Goal: Information Seeking & Learning: Check status

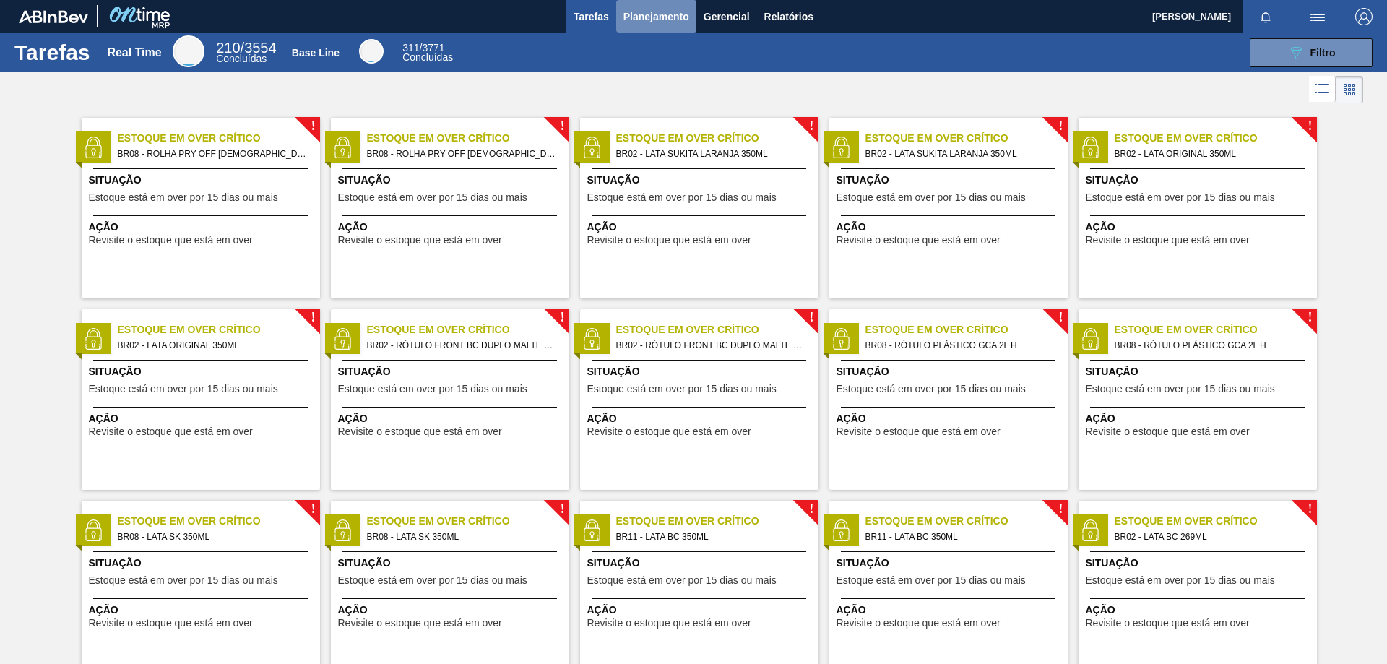
click at [666, 18] on span "Planejamento" at bounding box center [657, 16] width 66 height 17
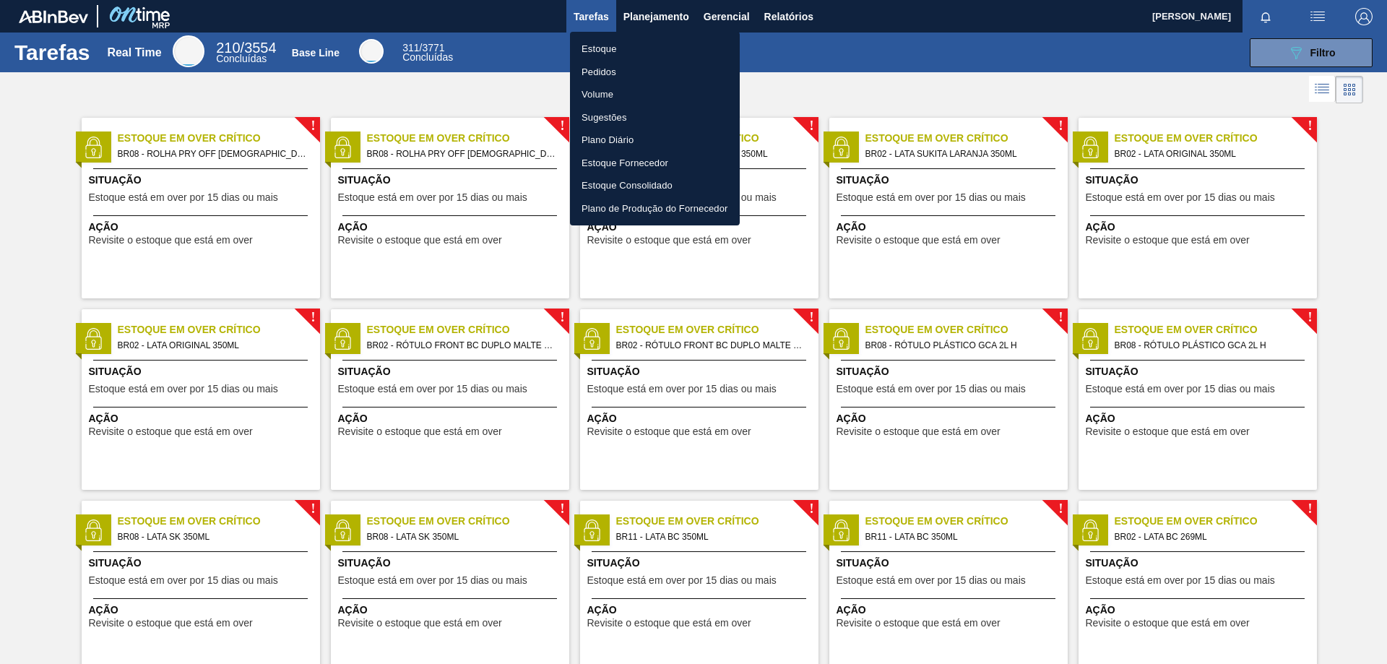
click at [681, 46] on li "Estoque" at bounding box center [655, 49] width 170 height 23
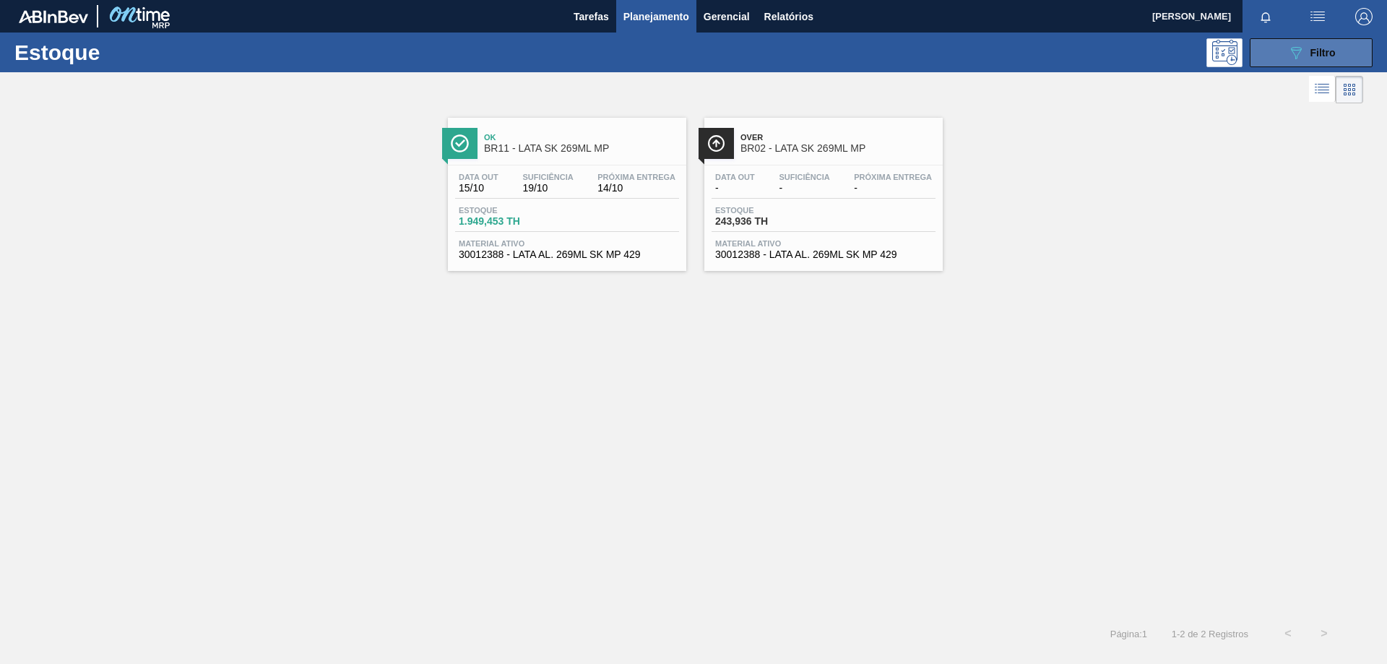
click at [1320, 52] on span "Filtro" at bounding box center [1323, 53] width 25 height 12
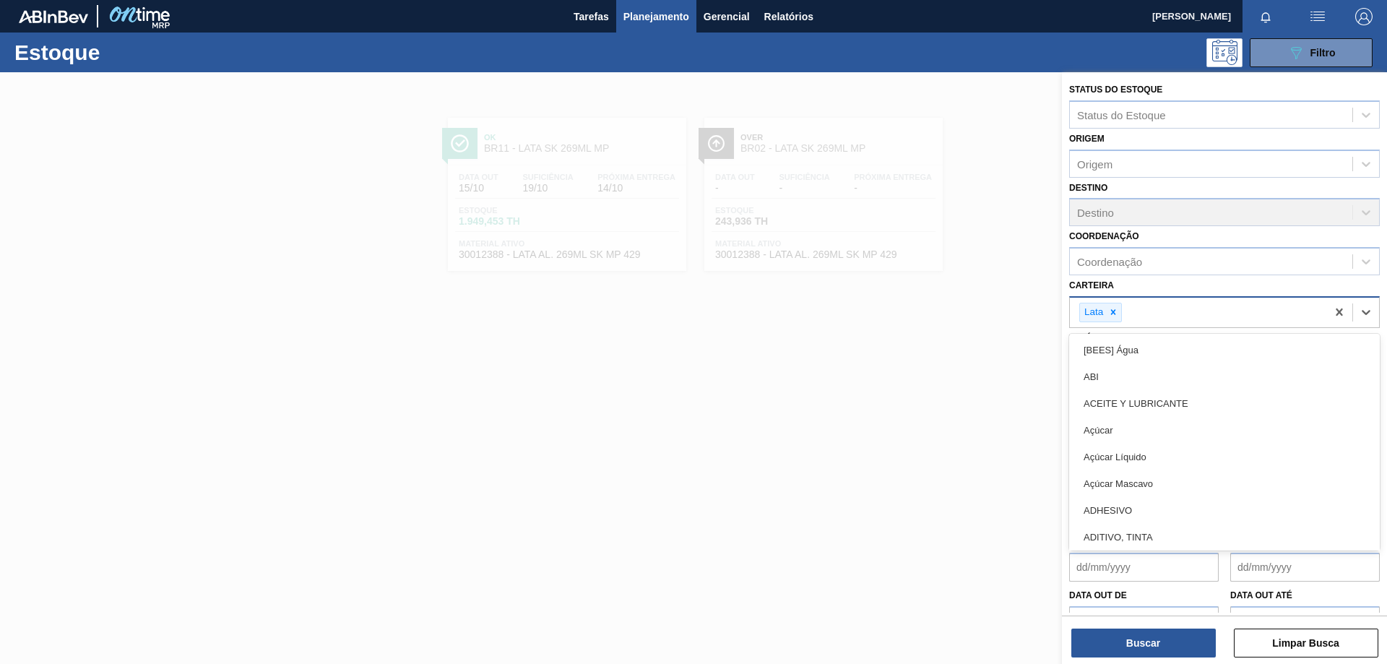
click at [1173, 310] on div "Lata" at bounding box center [1198, 313] width 257 height 30
click at [1115, 311] on icon at bounding box center [1113, 312] width 5 height 5
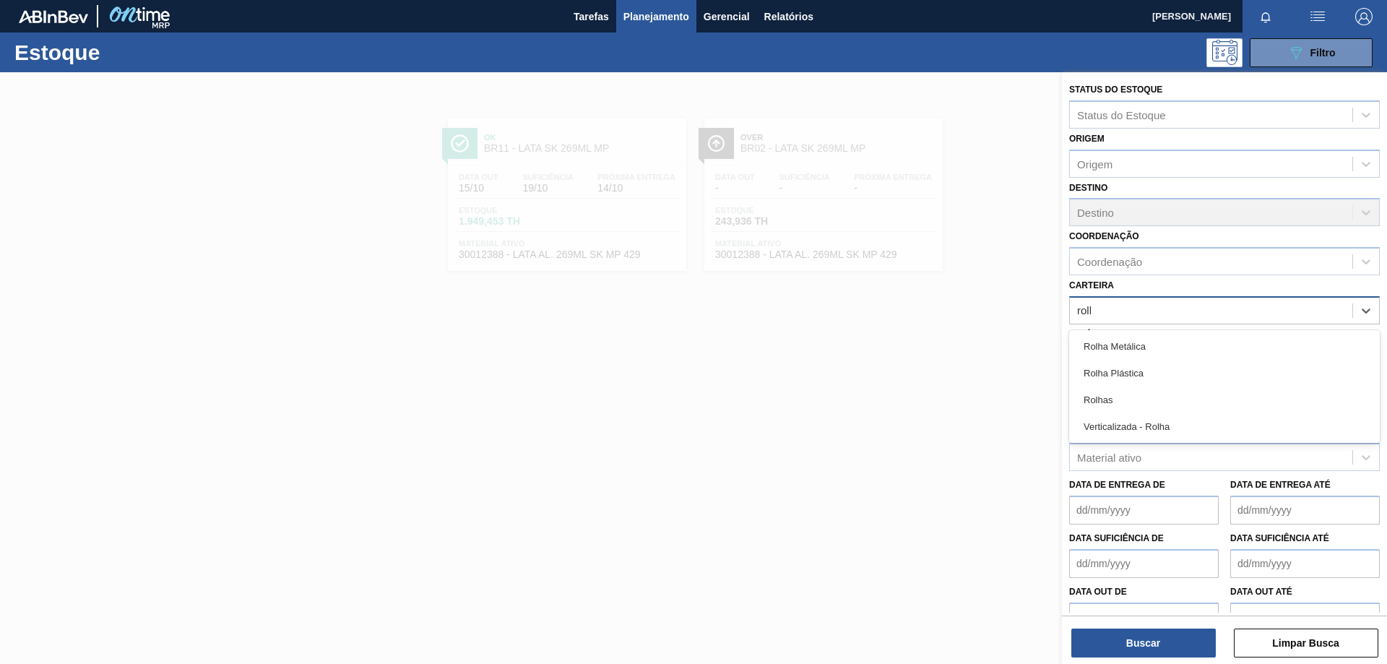
type input "rolha"
click at [1178, 341] on div "Rolha Metálica" at bounding box center [1224, 346] width 311 height 27
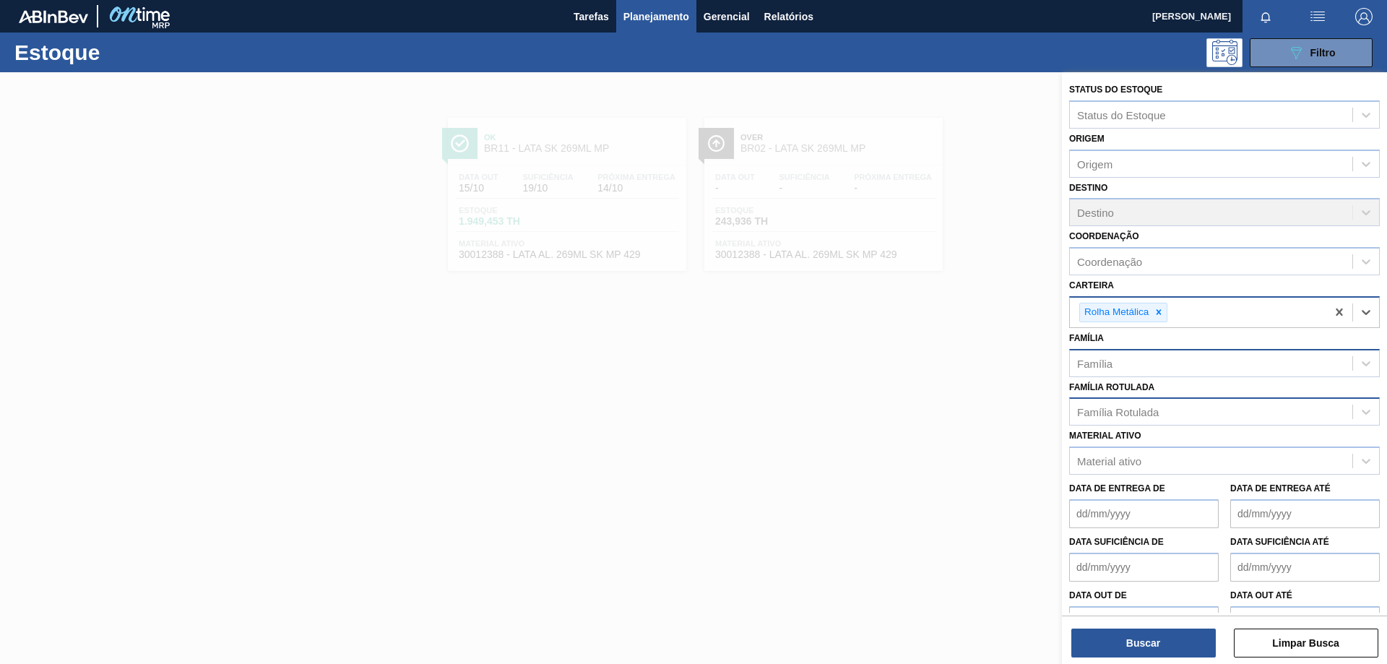
click at [1189, 358] on div "Família" at bounding box center [1211, 363] width 283 height 21
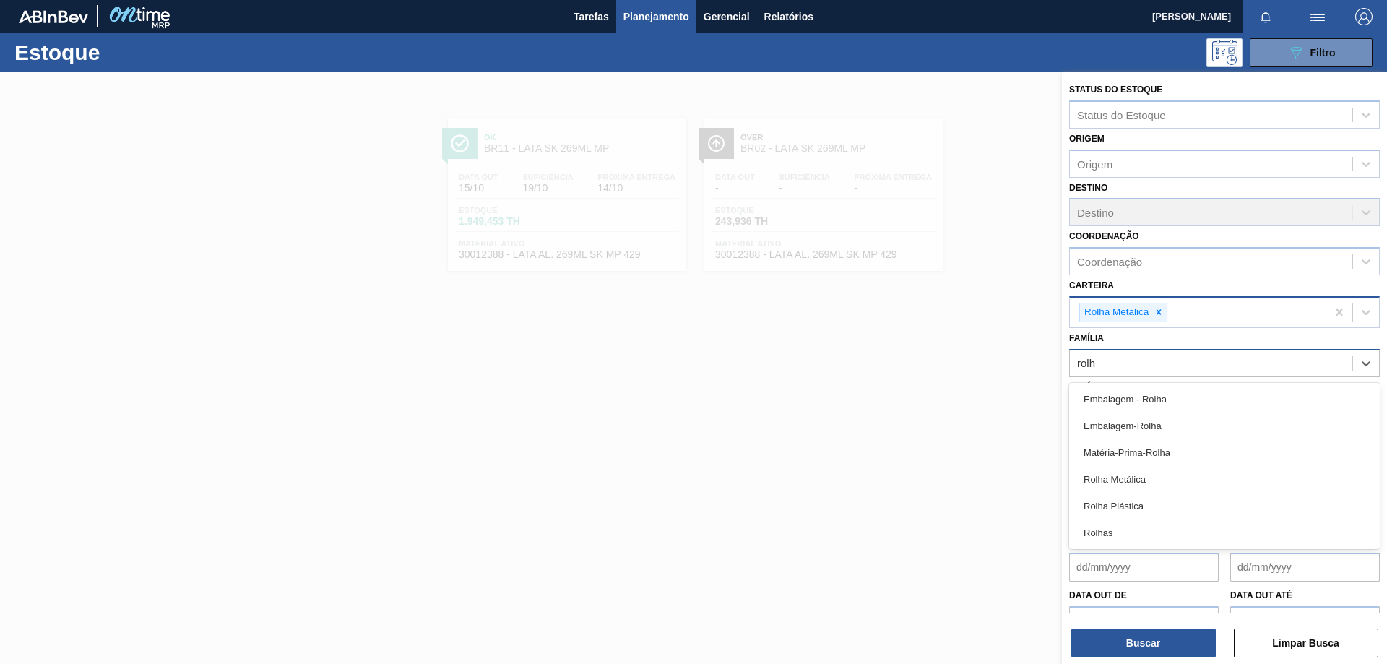
type input "rolha"
click at [1177, 478] on div "Rolha Metálica" at bounding box center [1224, 479] width 311 height 27
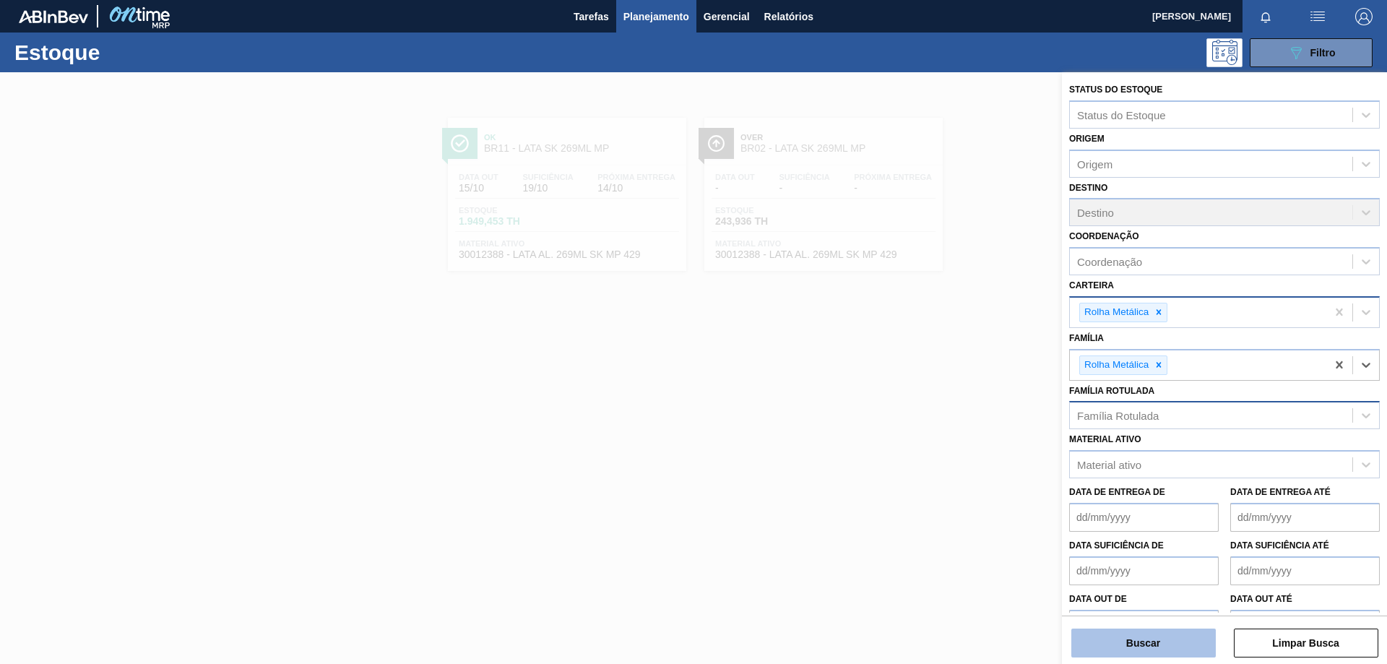
click at [1147, 638] on button "Buscar" at bounding box center [1144, 643] width 145 height 29
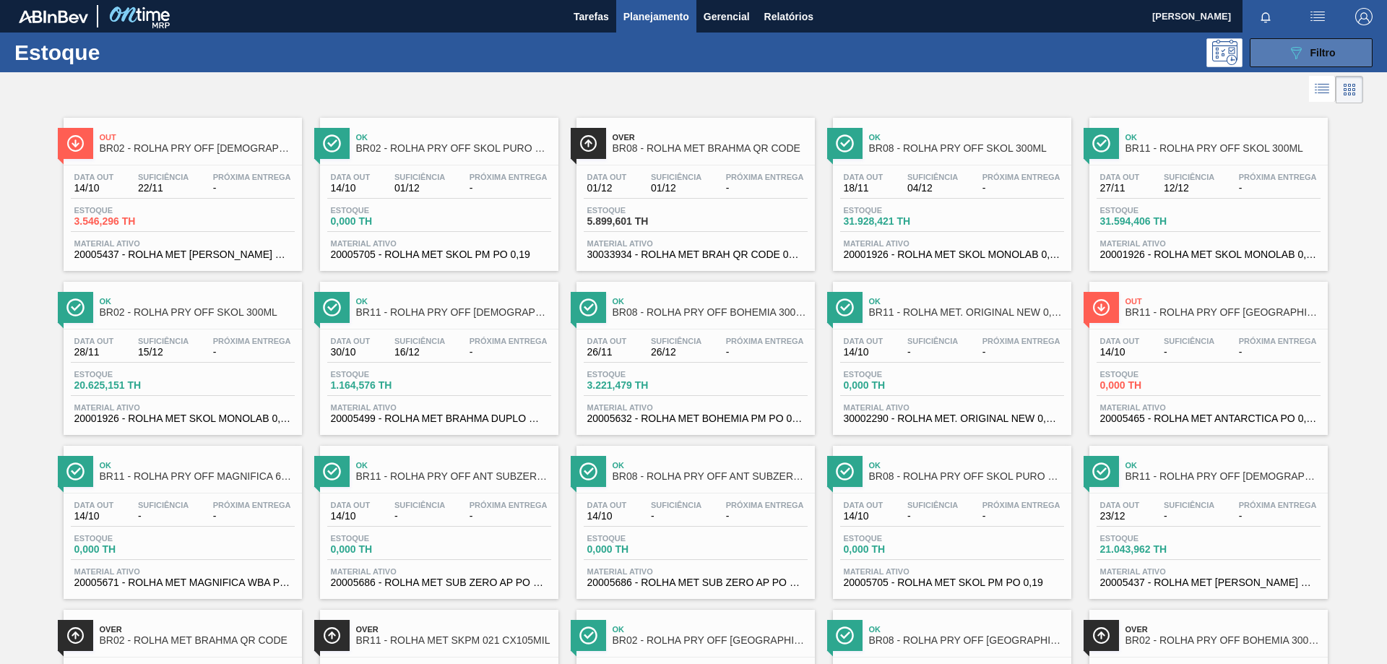
click at [1311, 59] on div "089F7B8B-B2A5-4AFE-B5C0-19BA573D28AC Filtro" at bounding box center [1312, 52] width 48 height 17
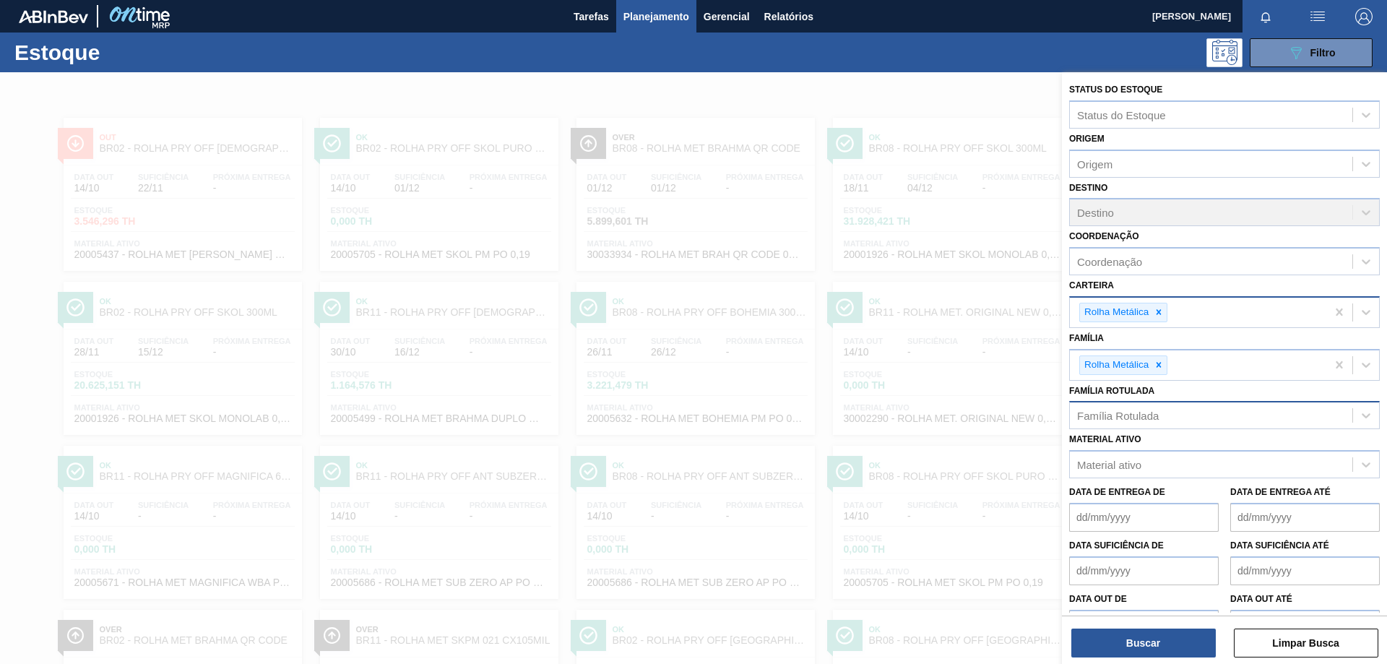
click at [1346, 207] on div "Destino Destino" at bounding box center [1224, 202] width 311 height 49
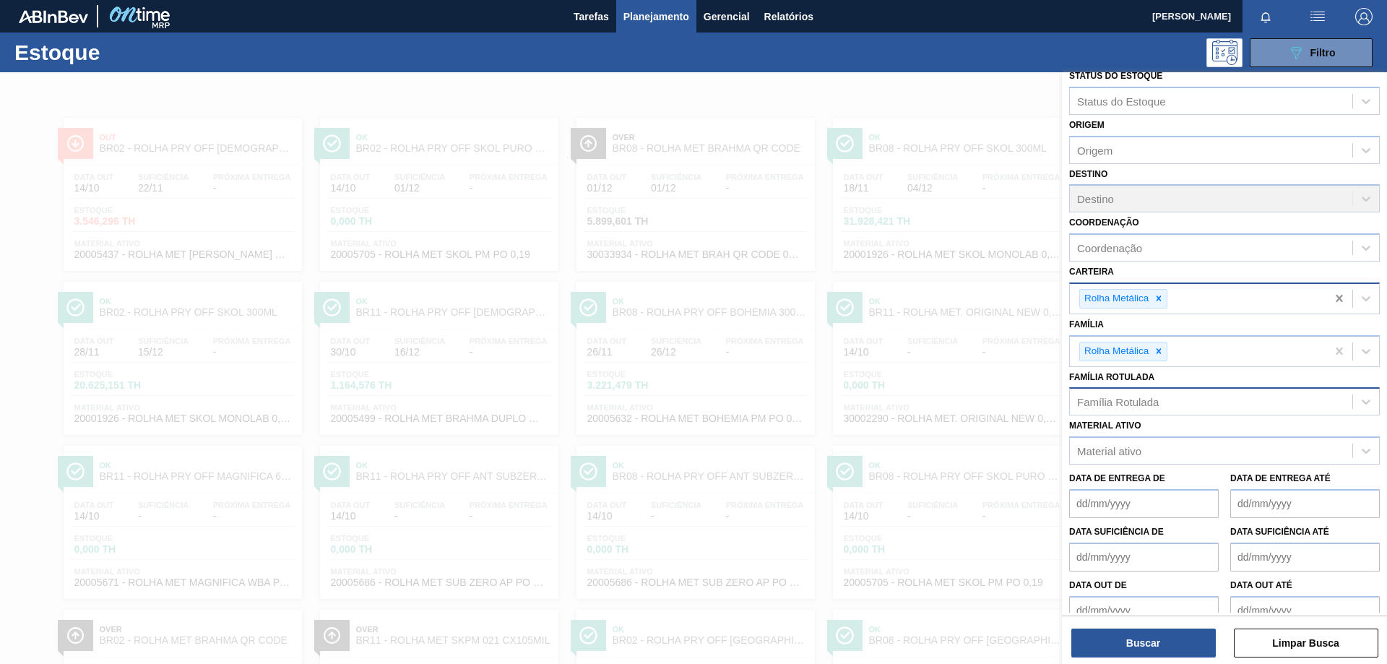
scroll to position [33, 0]
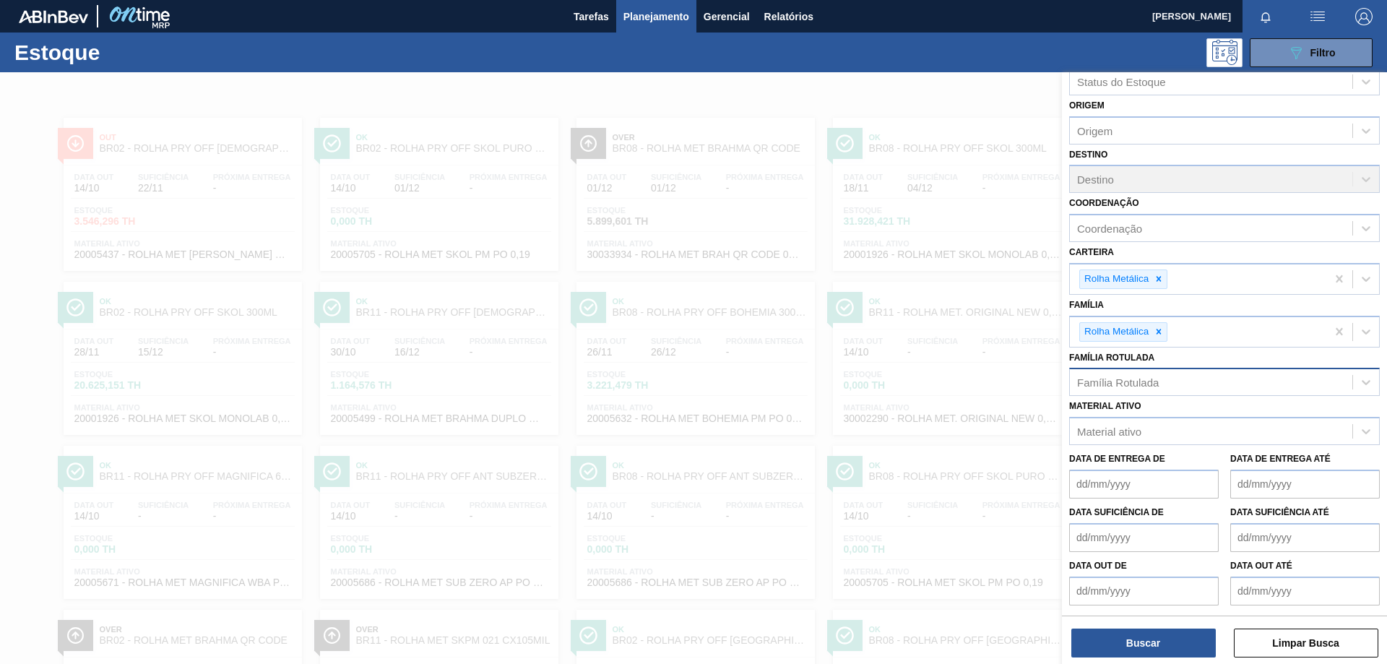
click at [858, 129] on div at bounding box center [693, 404] width 1387 height 664
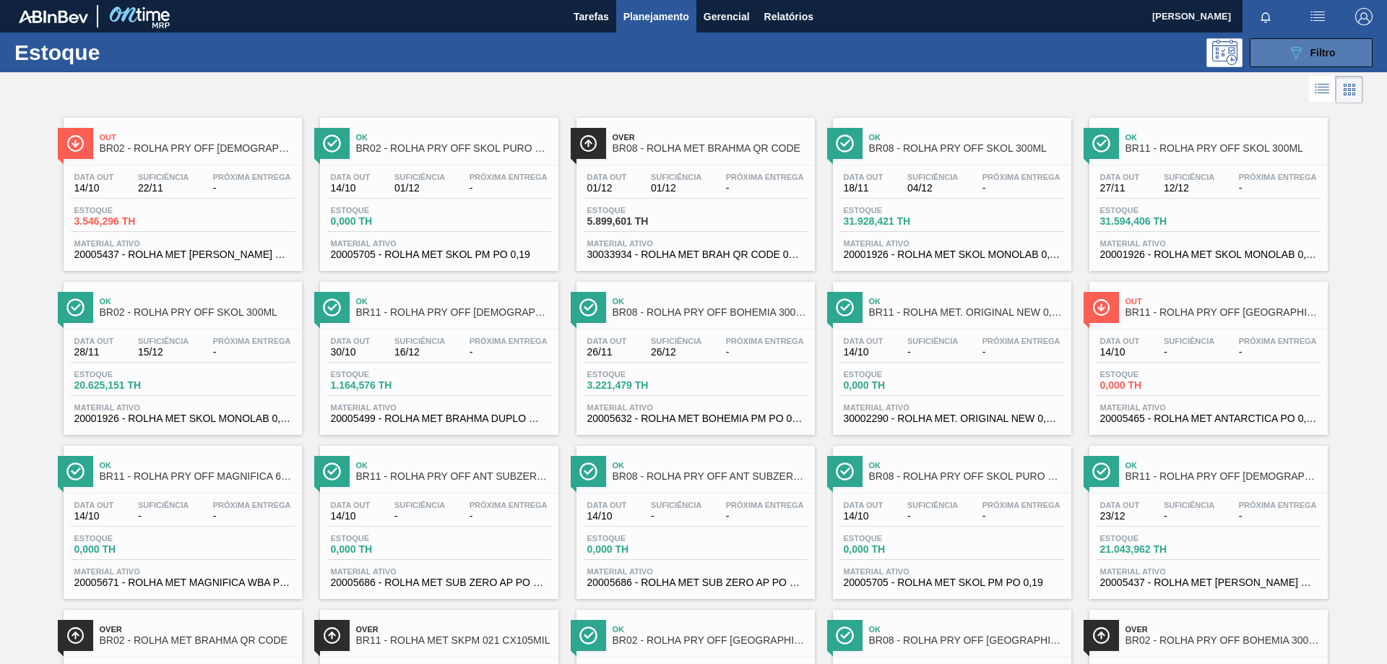
click at [1299, 54] on icon "089F7B8B-B2A5-4AFE-B5C0-19BA573D28AC" at bounding box center [1296, 52] width 17 height 17
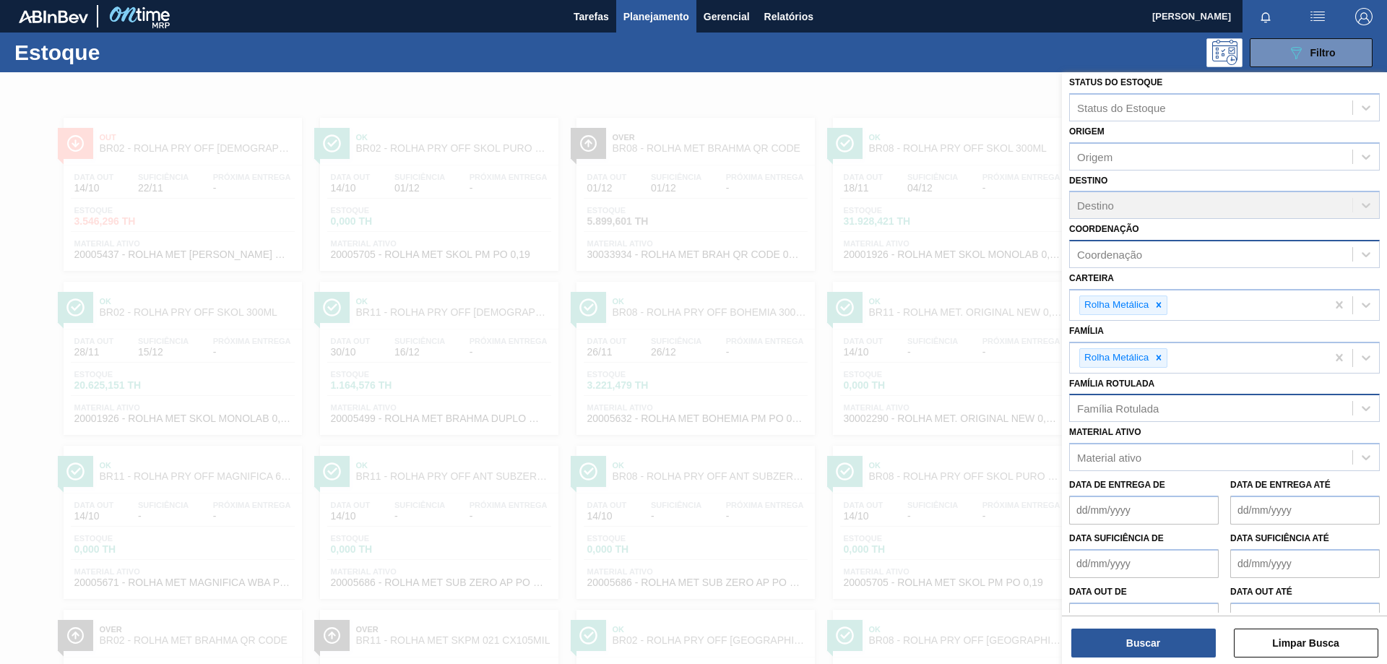
scroll to position [0, 0]
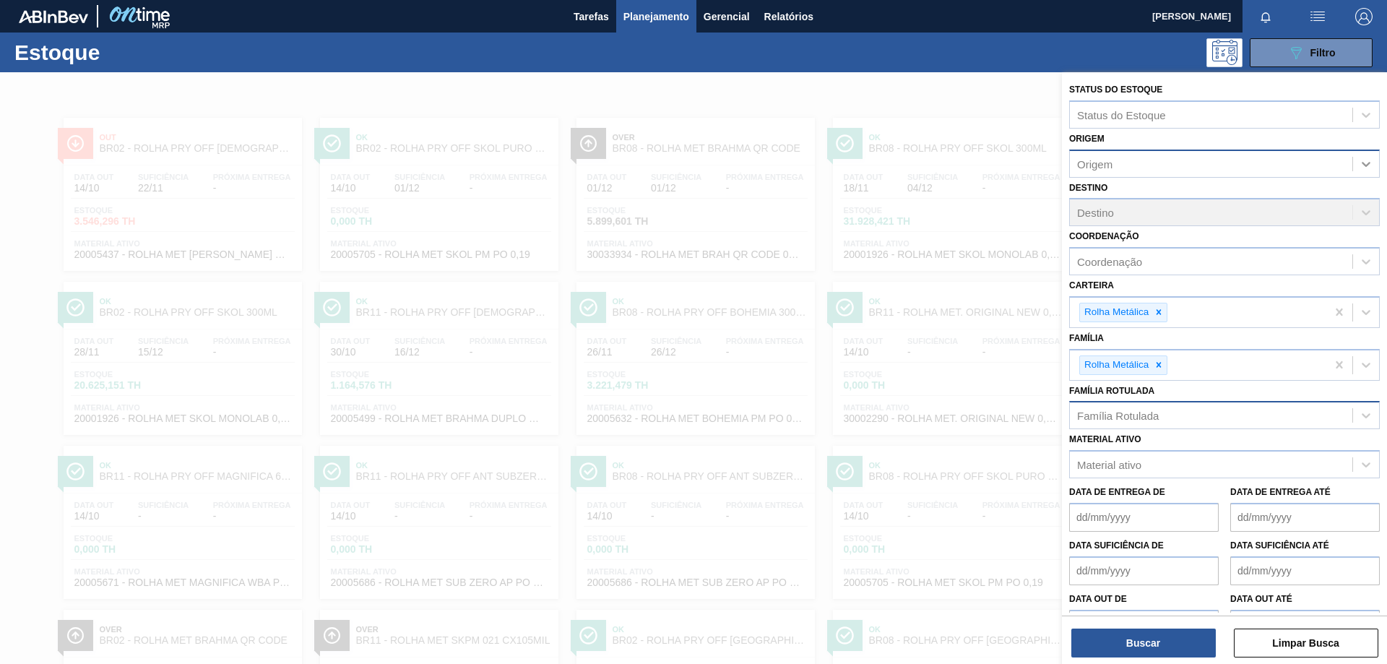
click at [1364, 163] on icon at bounding box center [1366, 164] width 14 height 14
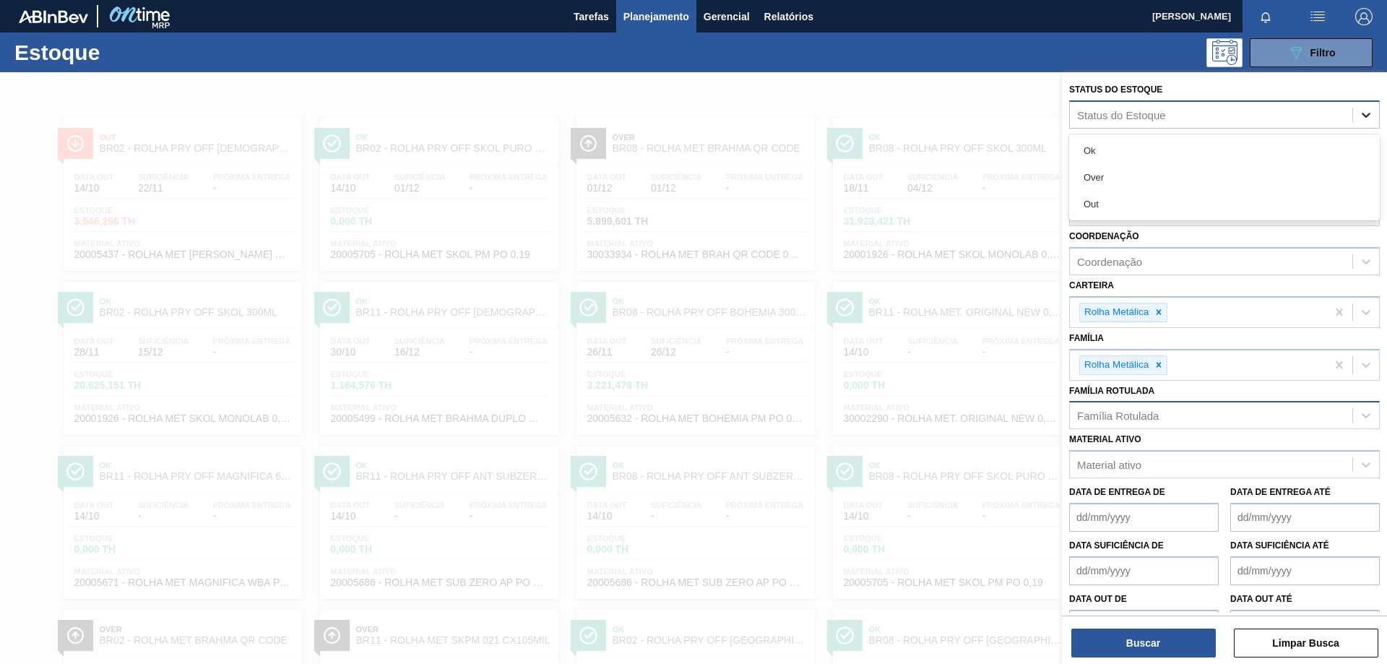
click at [1361, 108] on icon at bounding box center [1366, 115] width 14 height 14
click at [981, 72] on div "Estoque 089F7B8B-B2A5-4AFE-B5C0-19BA573D28AC Filtro" at bounding box center [693, 53] width 1387 height 40
drag, startPoint x: 978, startPoint y: 82, endPoint x: 1002, endPoint y: 95, distance: 26.8
click at [978, 83] on div at bounding box center [693, 404] width 1387 height 664
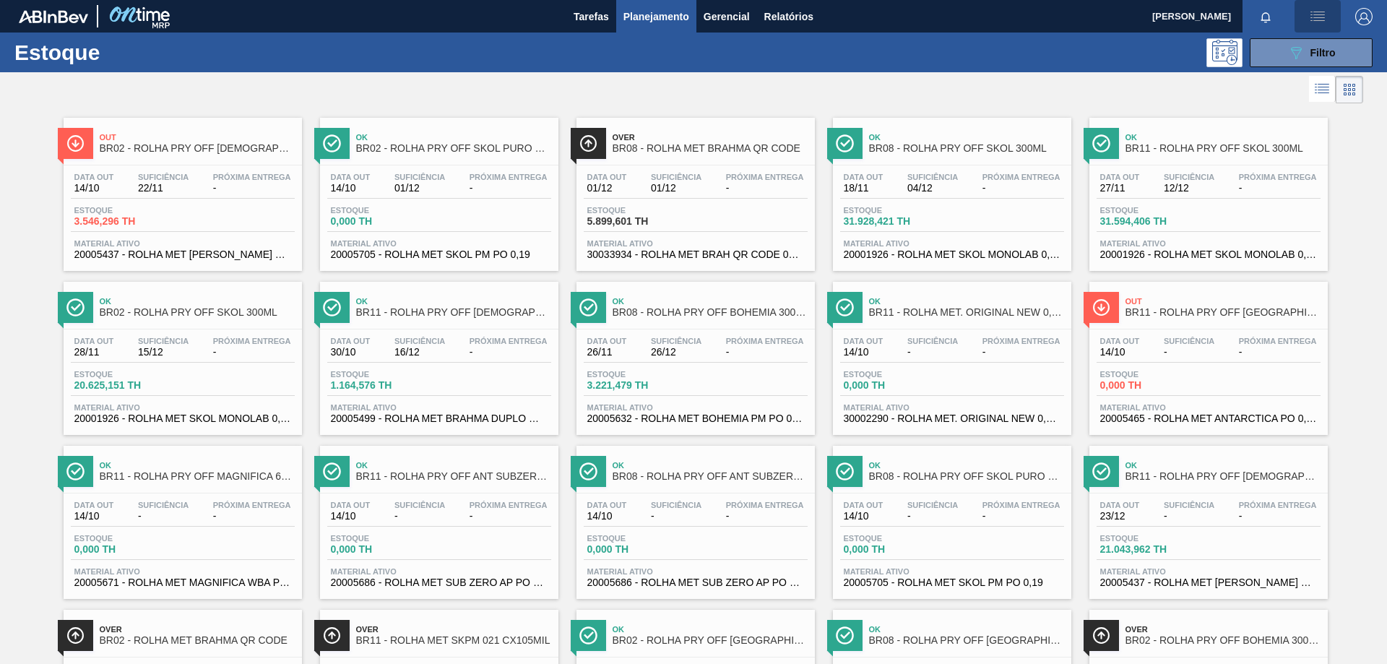
click at [1312, 17] on img "button" at bounding box center [1317, 16] width 17 height 17
click at [1370, 21] on div at bounding box center [693, 332] width 1387 height 664
click at [1363, 16] on img "button" at bounding box center [1364, 16] width 17 height 17
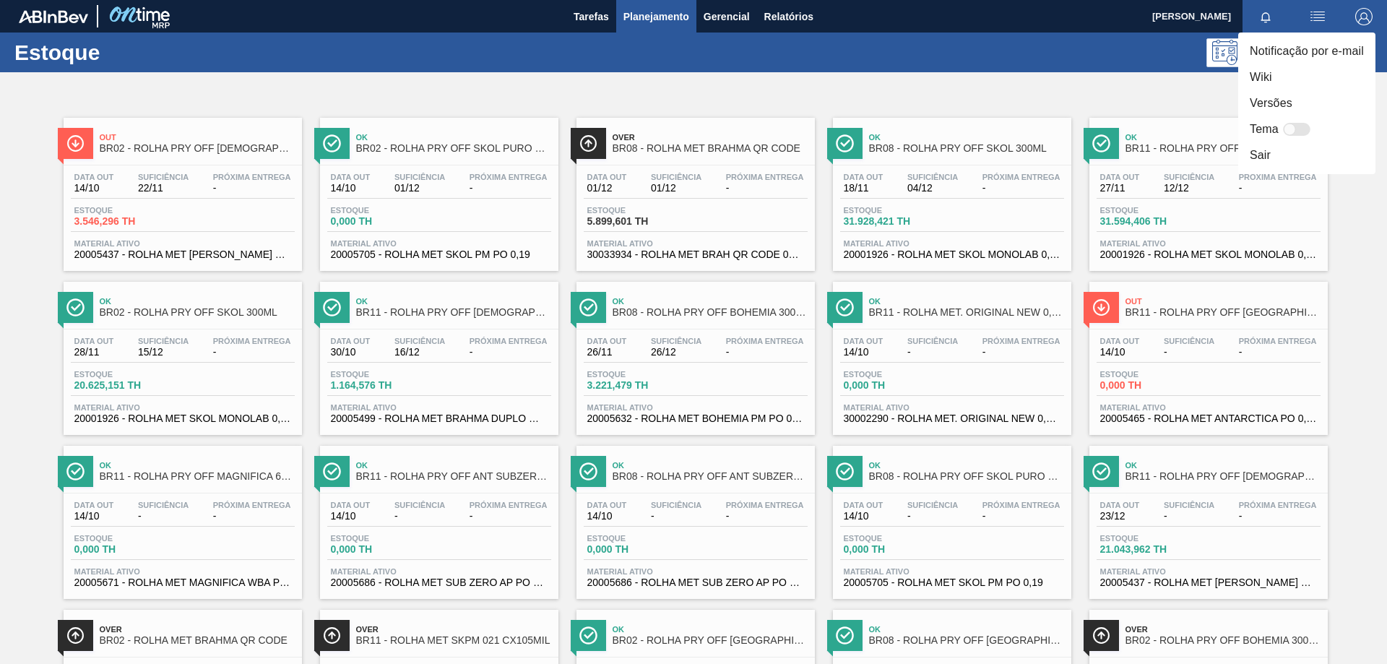
click at [1294, 128] on div at bounding box center [1290, 130] width 12 height 12
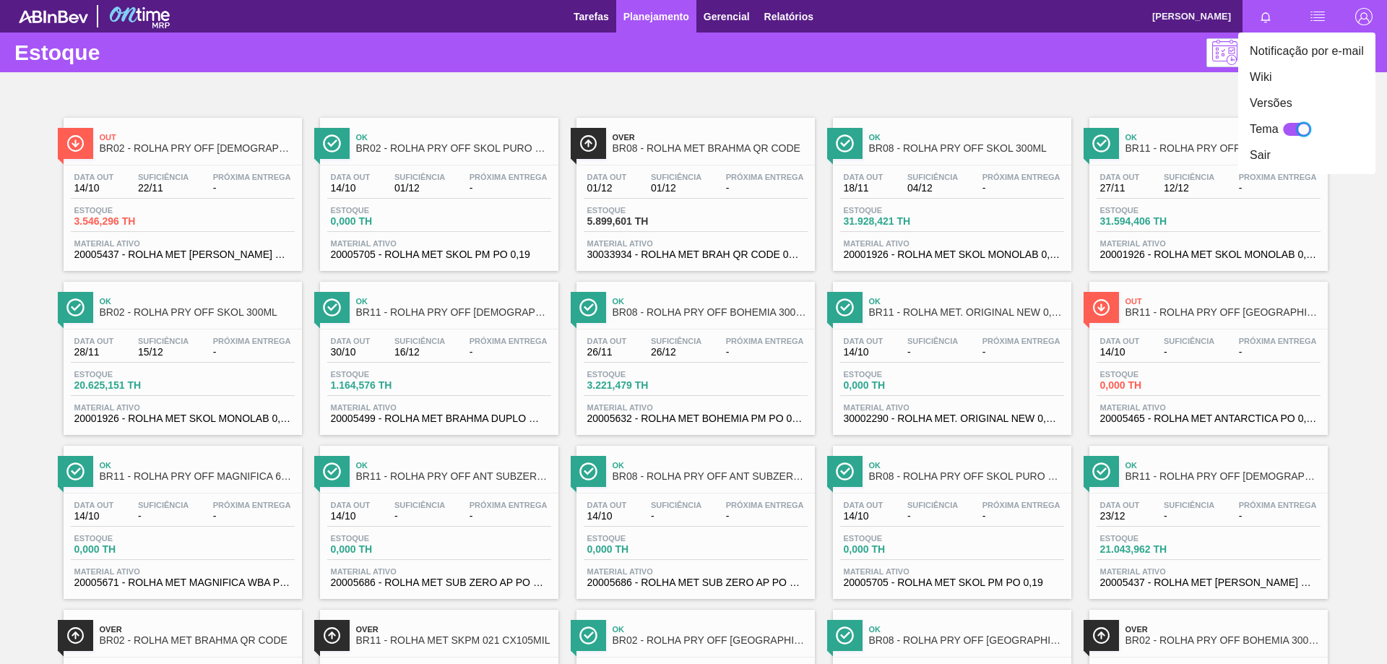
click at [1299, 130] on div at bounding box center [1304, 130] width 12 height 12
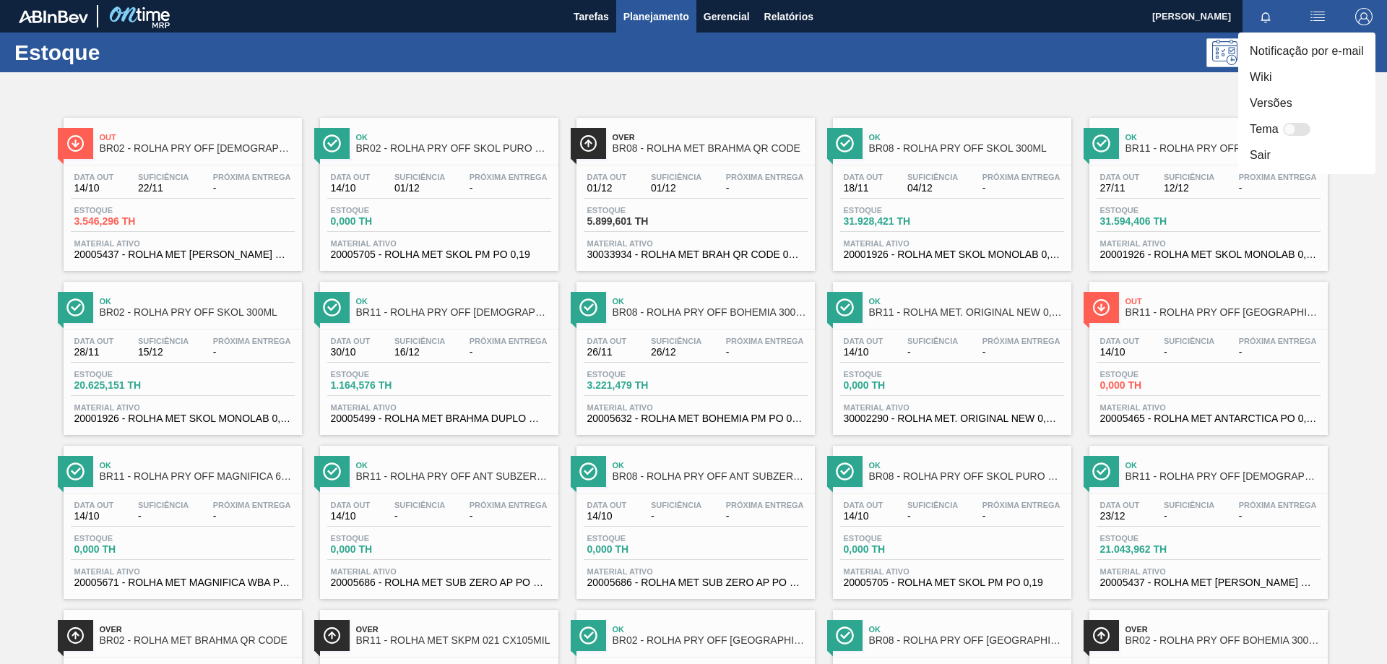
click at [1299, 130] on div at bounding box center [1296, 129] width 27 height 13
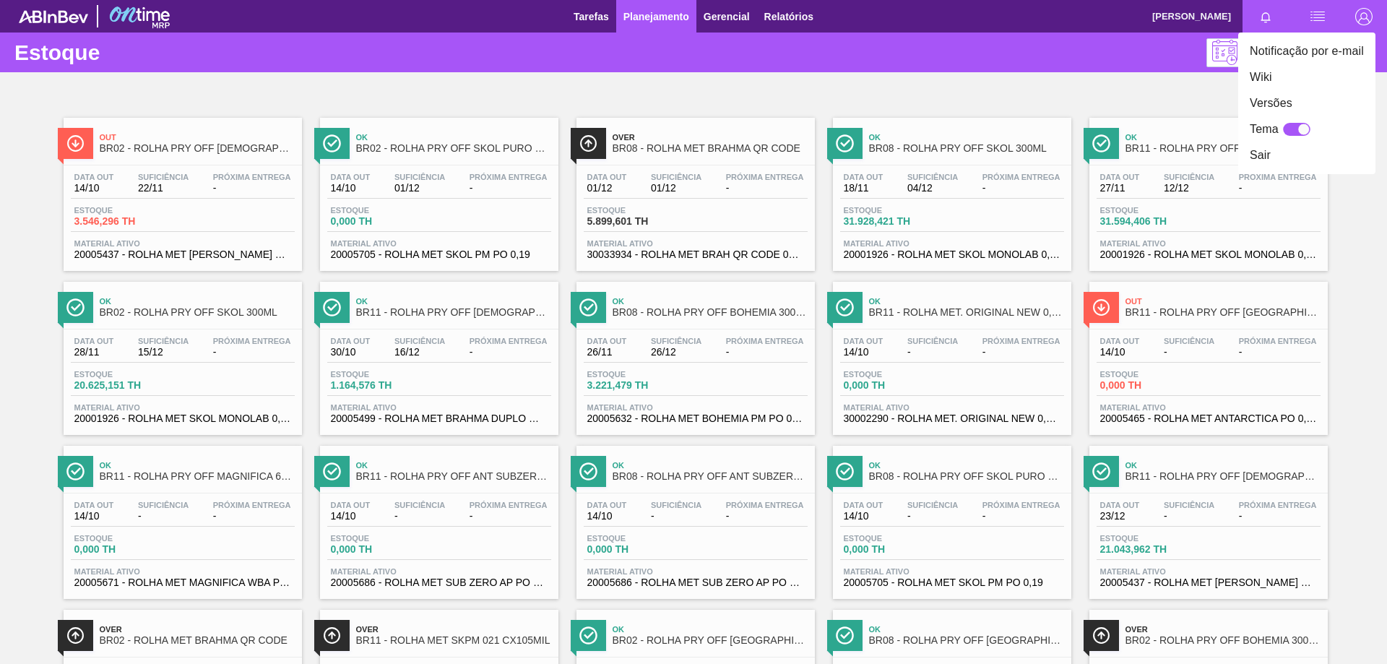
click at [1299, 130] on div at bounding box center [1304, 130] width 12 height 12
checkbox input "false"
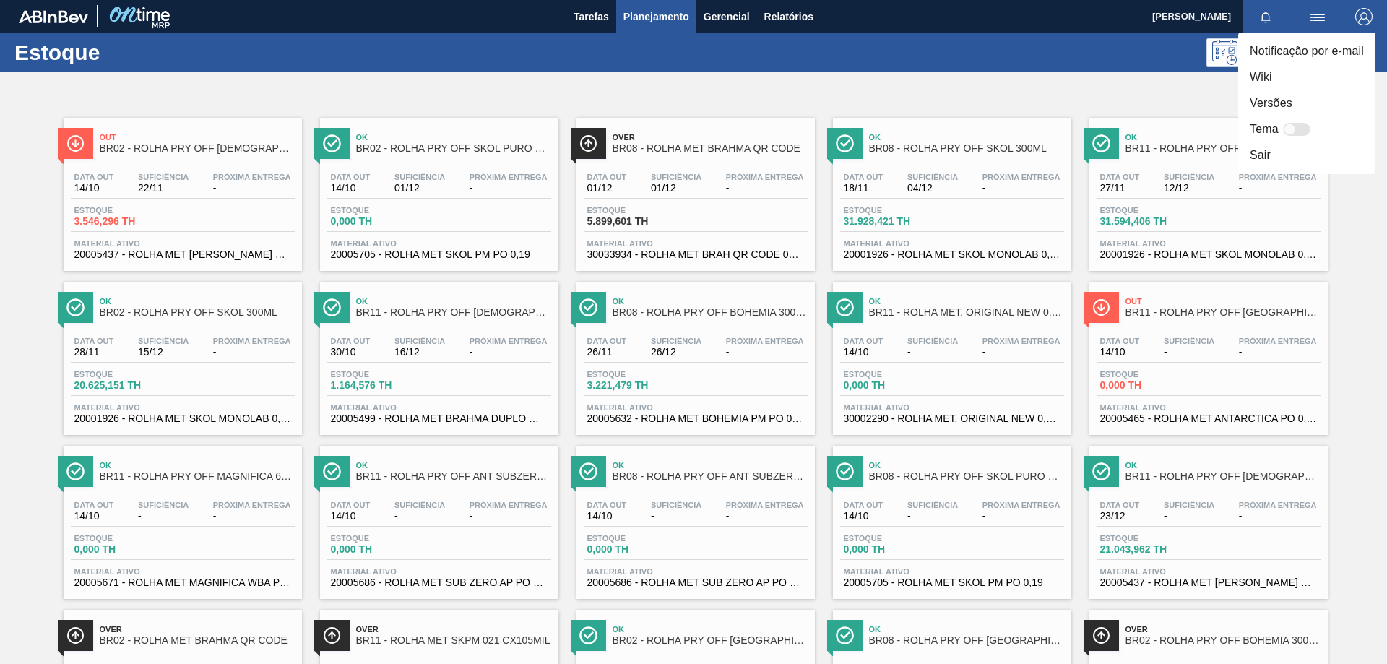
click at [1124, 67] on div at bounding box center [693, 332] width 1387 height 664
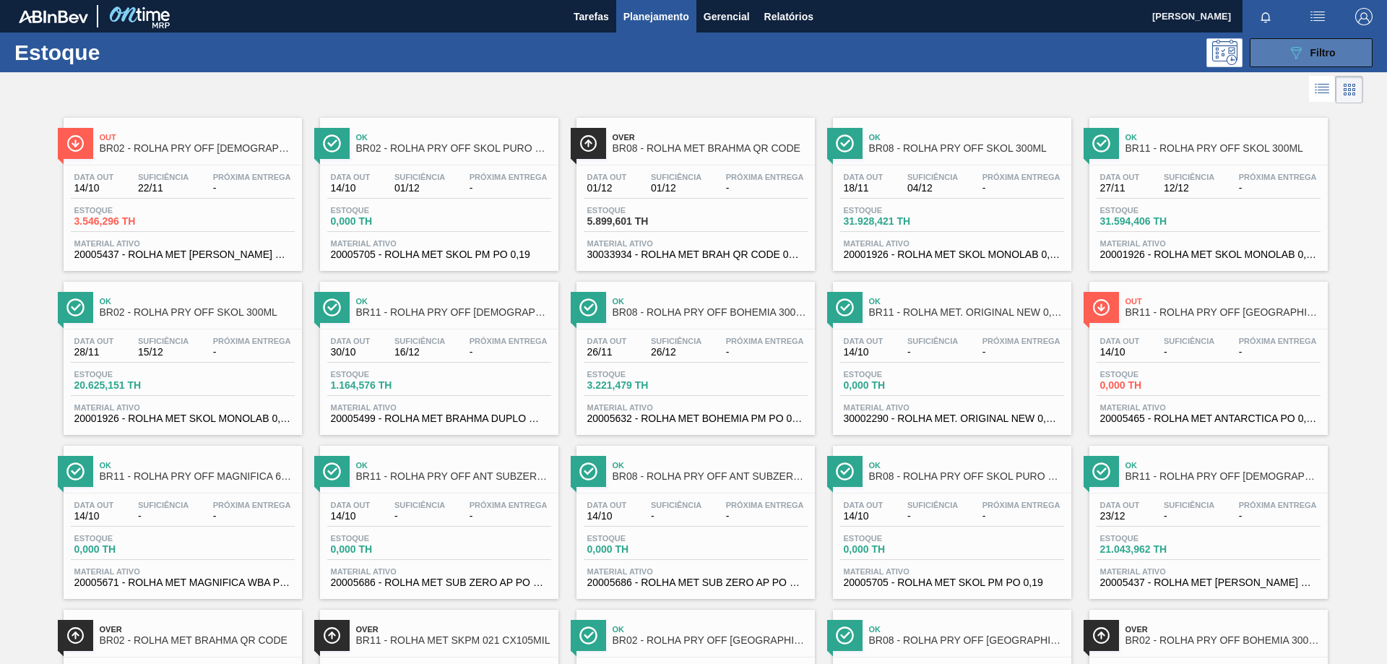
click at [1335, 56] on button "089F7B8B-B2A5-4AFE-B5C0-19BA573D28AC Filtro" at bounding box center [1311, 52] width 123 height 29
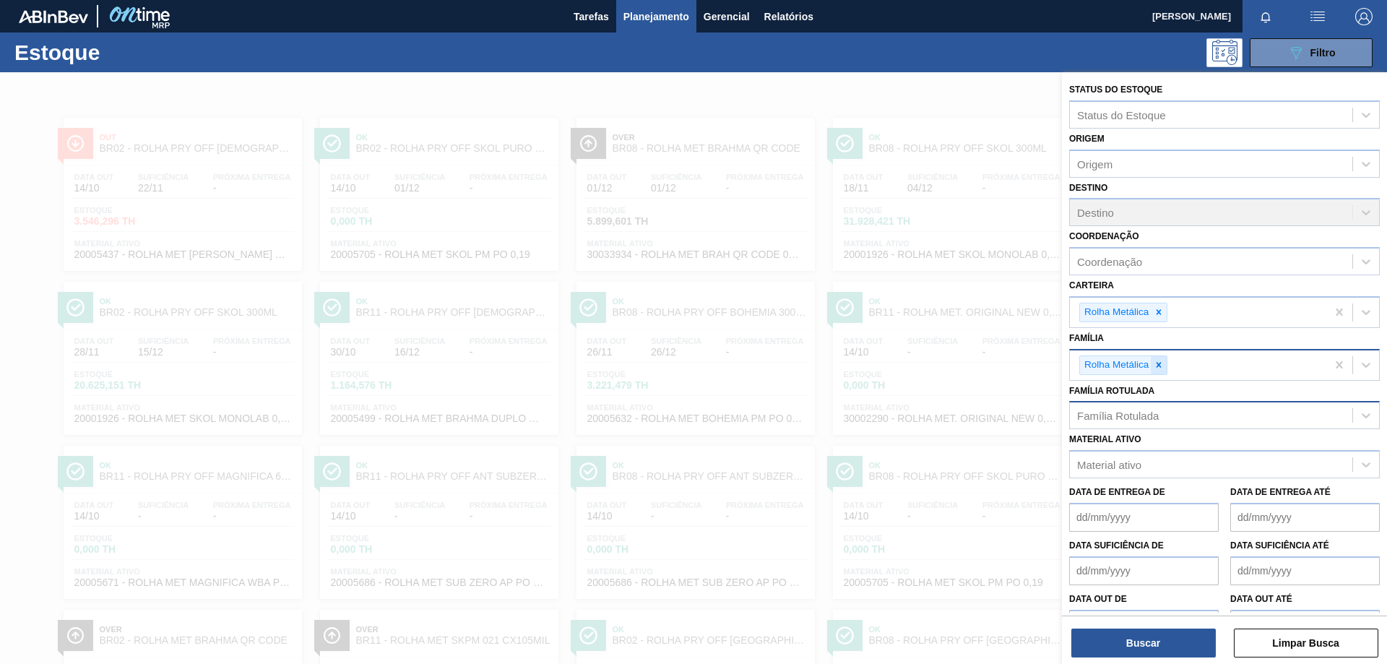
click at [1155, 369] on icon at bounding box center [1159, 365] width 10 height 10
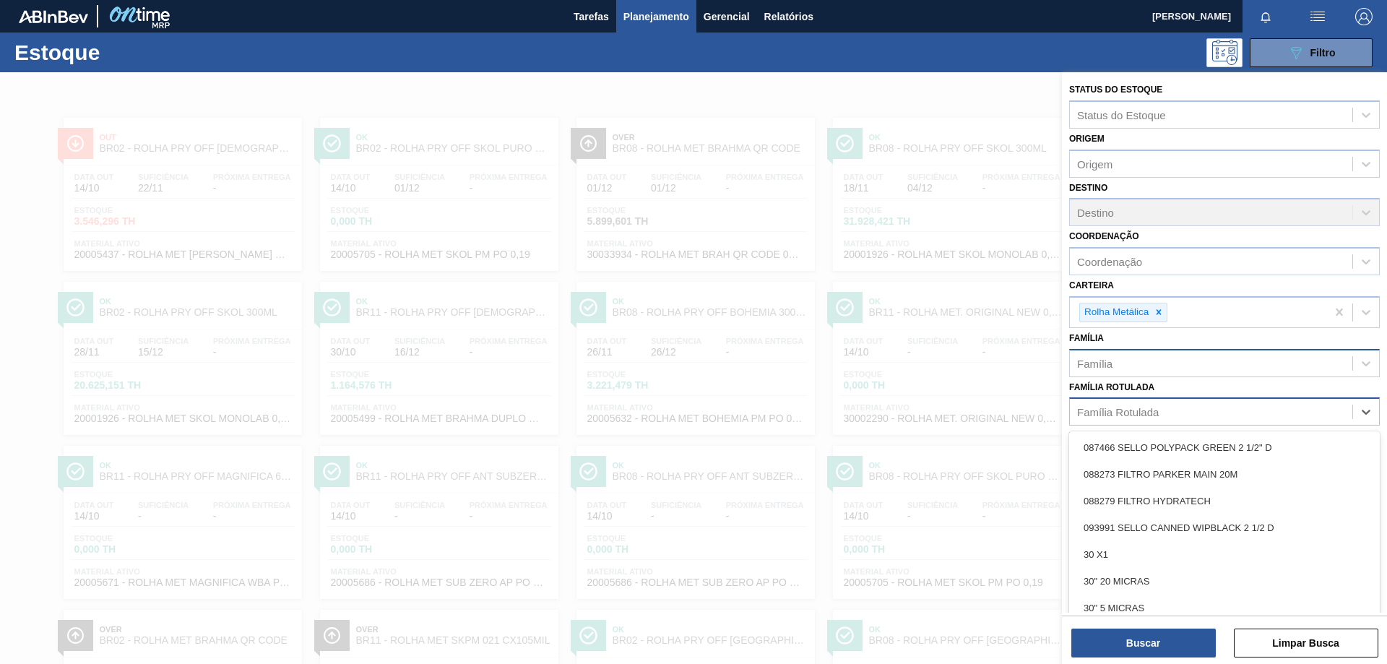
click at [1165, 403] on div "Família Rotulada" at bounding box center [1211, 412] width 283 height 21
type Rotulada "r"
type Rotulada "original"
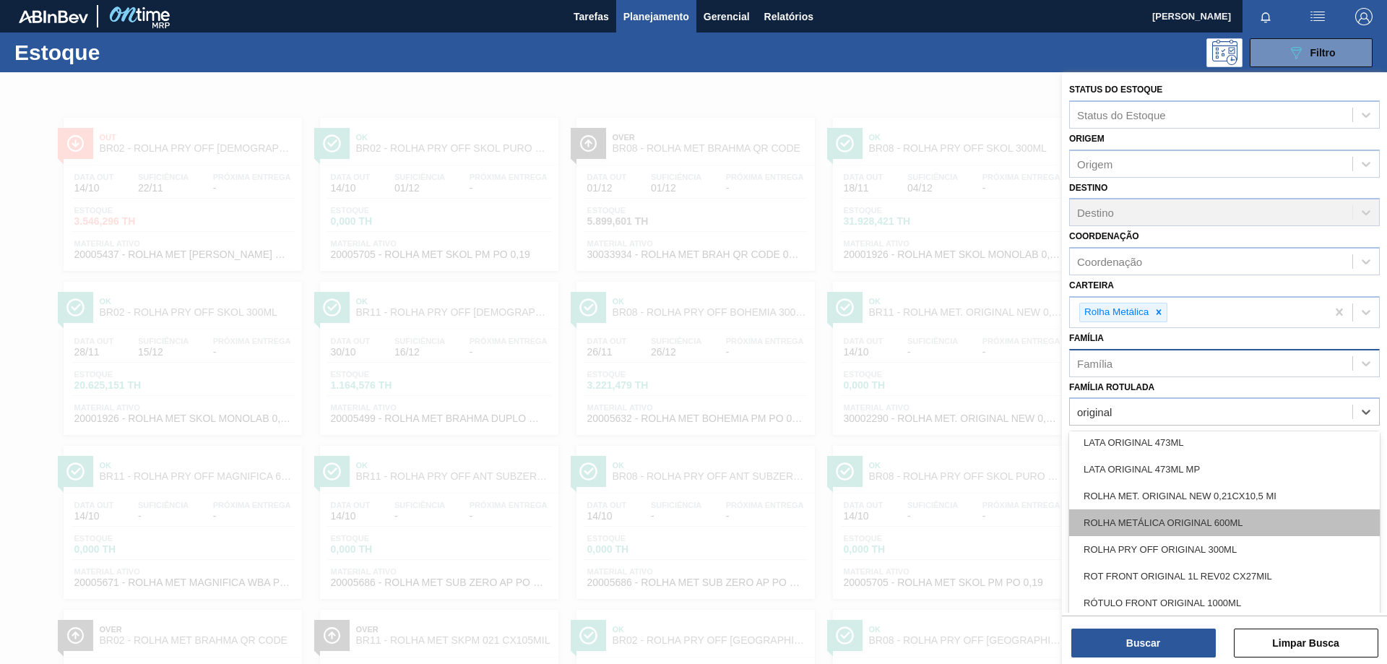
scroll to position [749, 0]
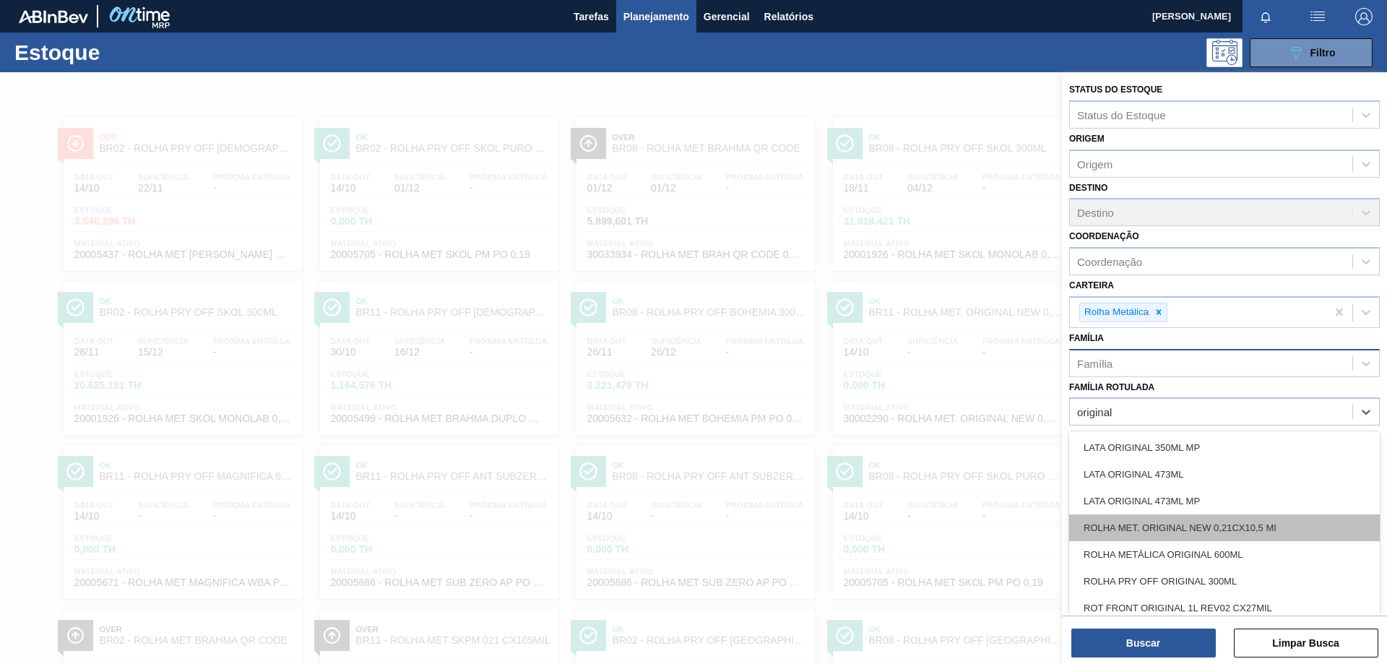
click at [1194, 516] on div "ROLHA MET. ORIGINAL NEW 0,21CX10,5 MI" at bounding box center [1224, 527] width 311 height 27
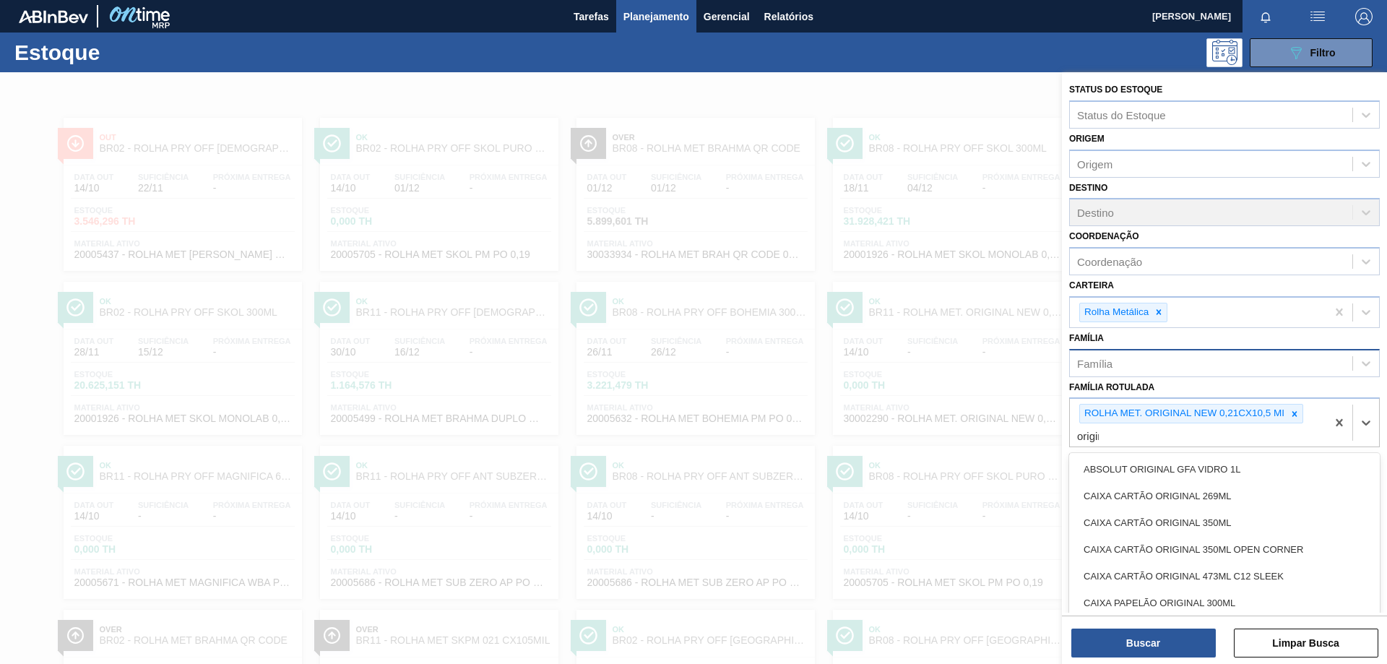
type Rotulada "original"
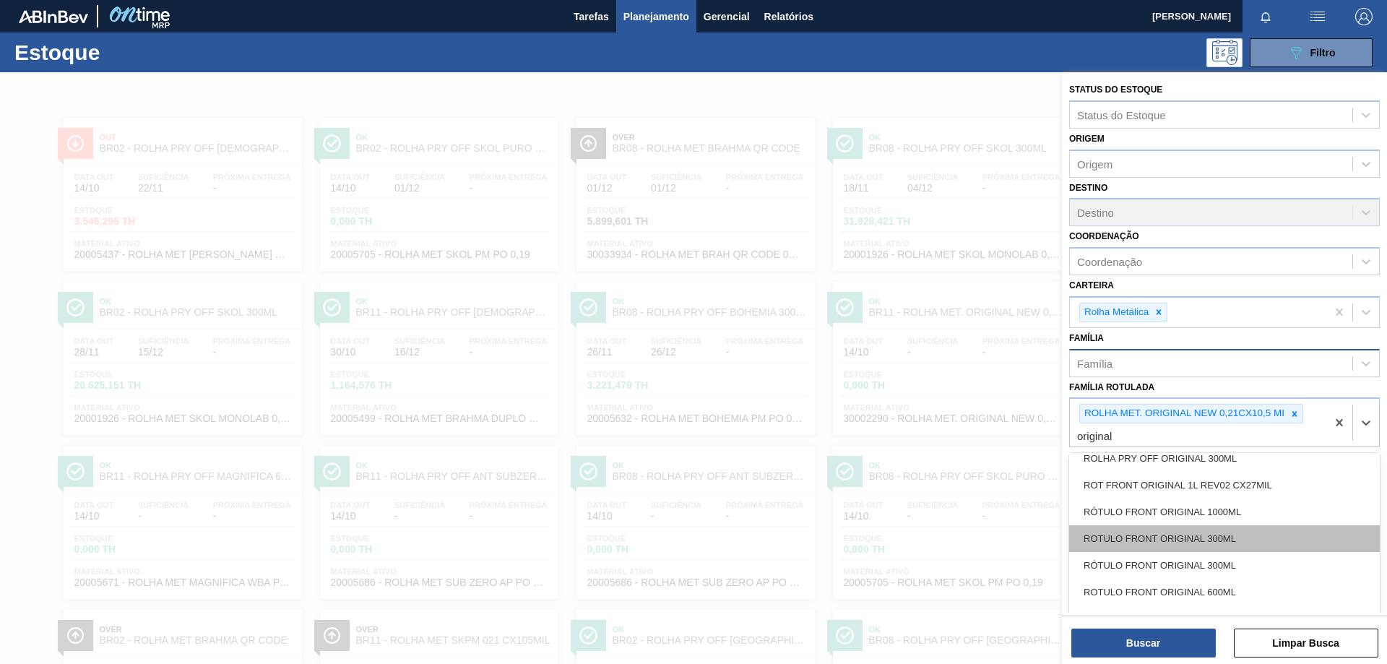
scroll to position [794, 0]
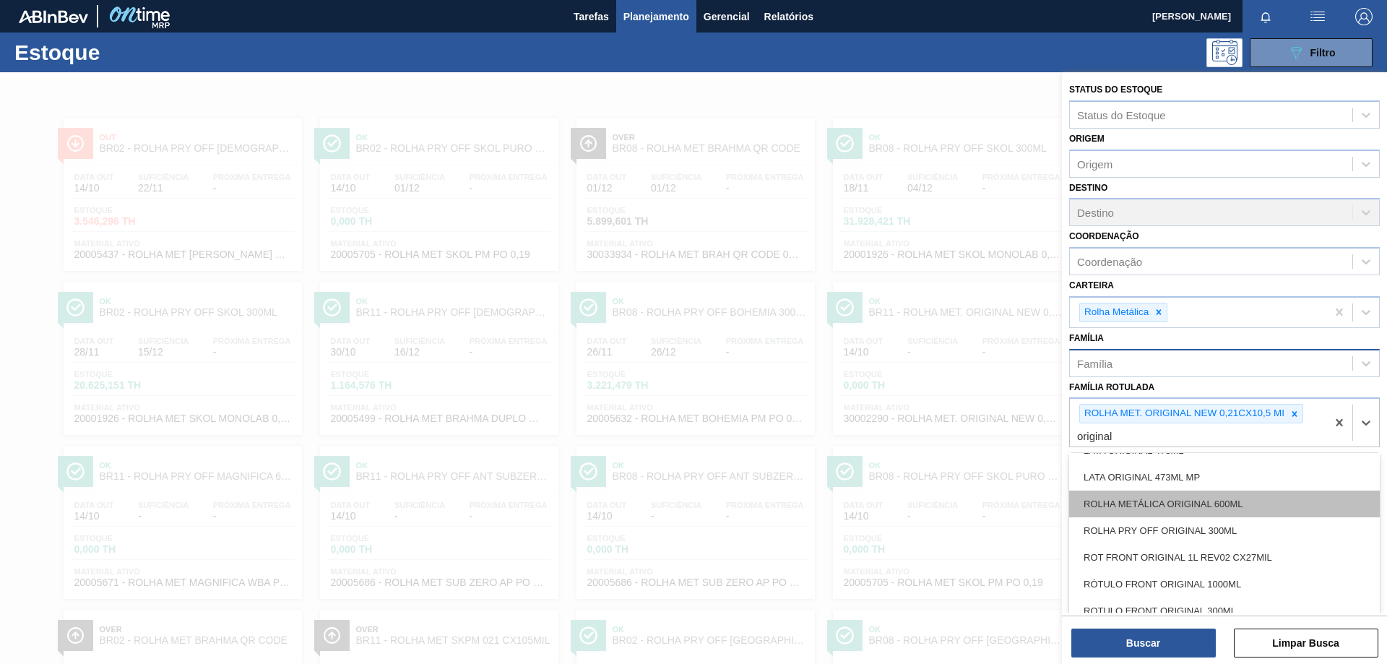
click at [1211, 500] on div "ROLHA METÁLICA ORIGINAL 600ML" at bounding box center [1224, 504] width 311 height 27
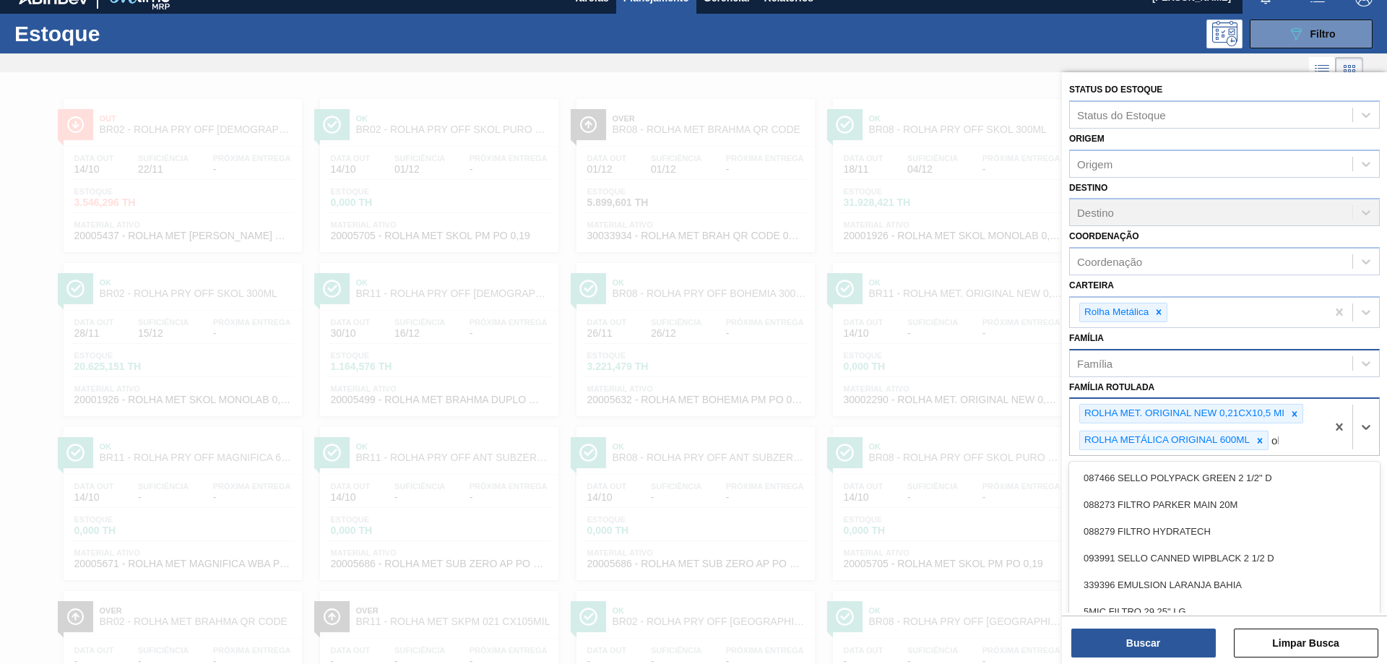
scroll to position [20, 0]
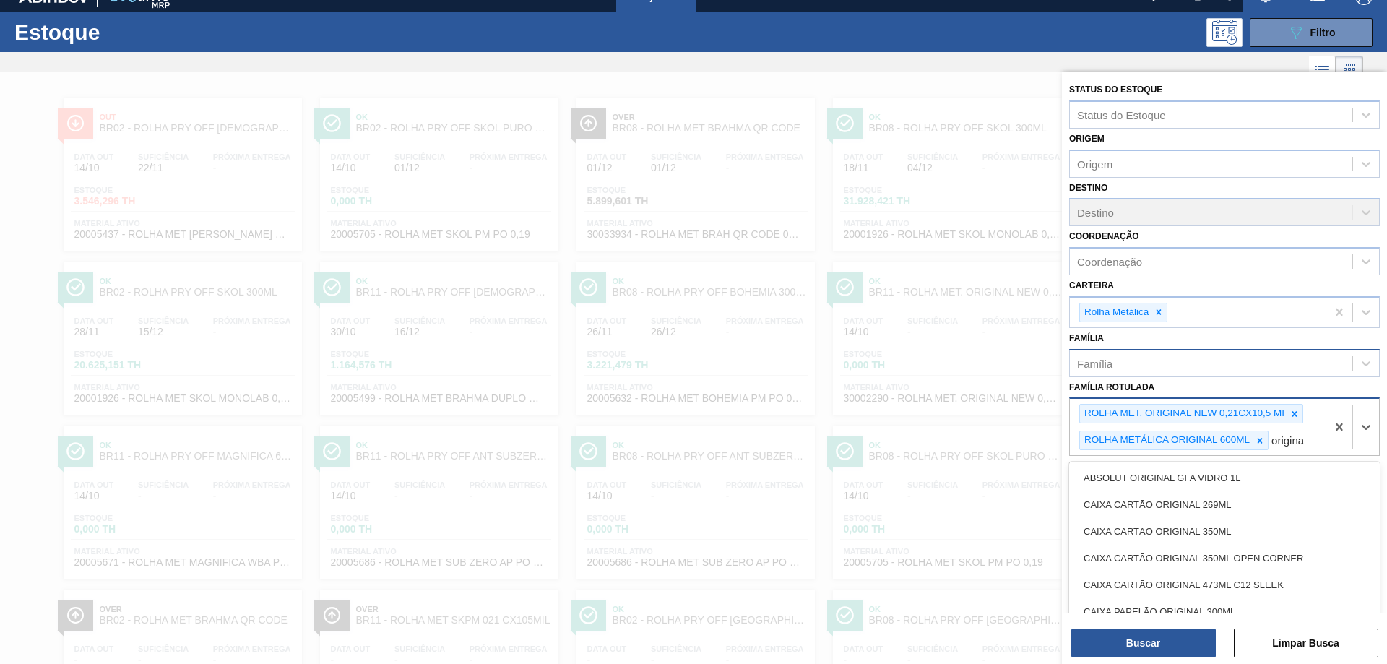
type Rotulada "original"
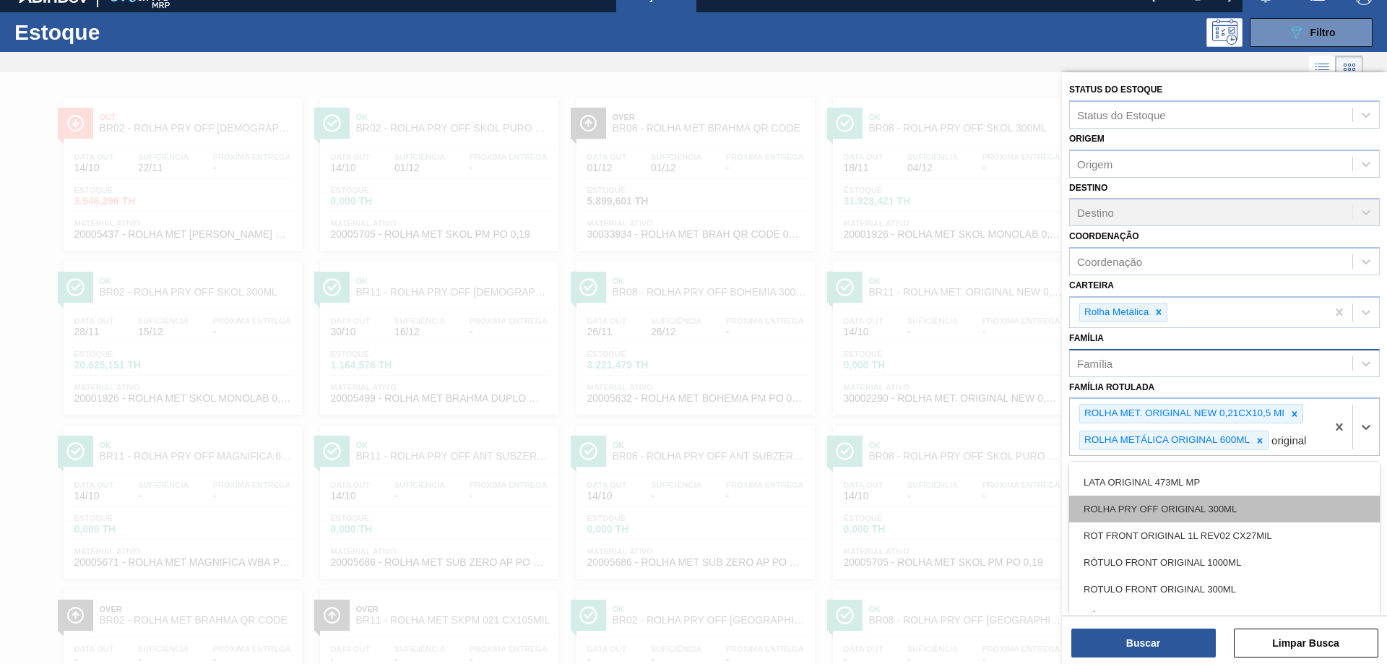
scroll to position [795, 0]
click at [1220, 514] on div "ROLHA PRY OFF ORIGINAL 300ML" at bounding box center [1224, 512] width 311 height 27
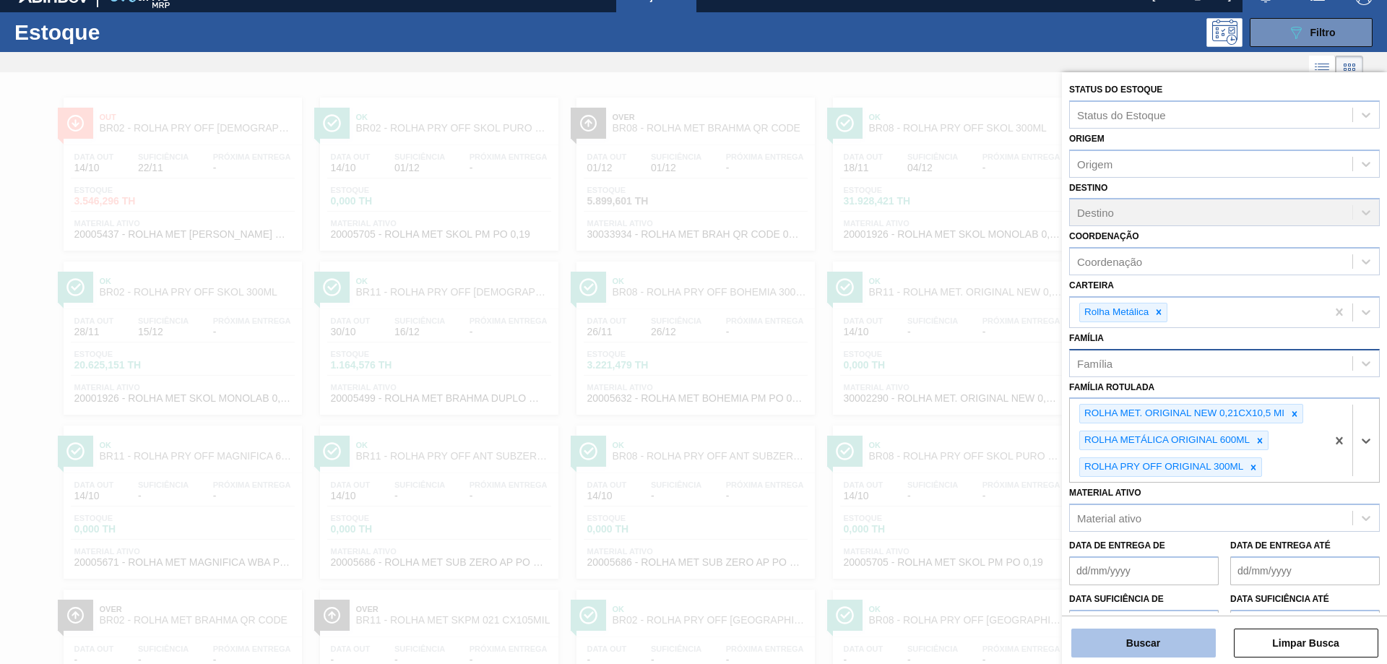
click at [1157, 645] on button "Buscar" at bounding box center [1144, 643] width 145 height 29
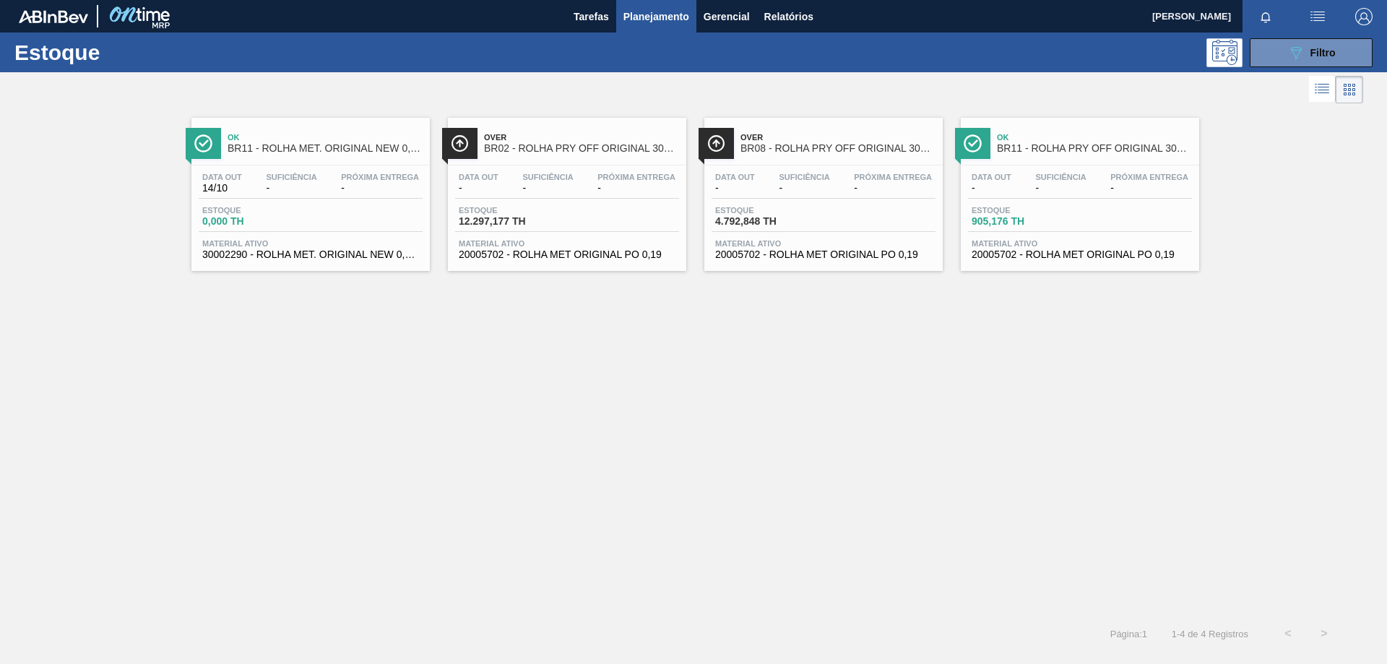
click at [1053, 149] on span "BR11 - ROLHA PRY OFF ORIGINAL 300ML" at bounding box center [1094, 148] width 195 height 11
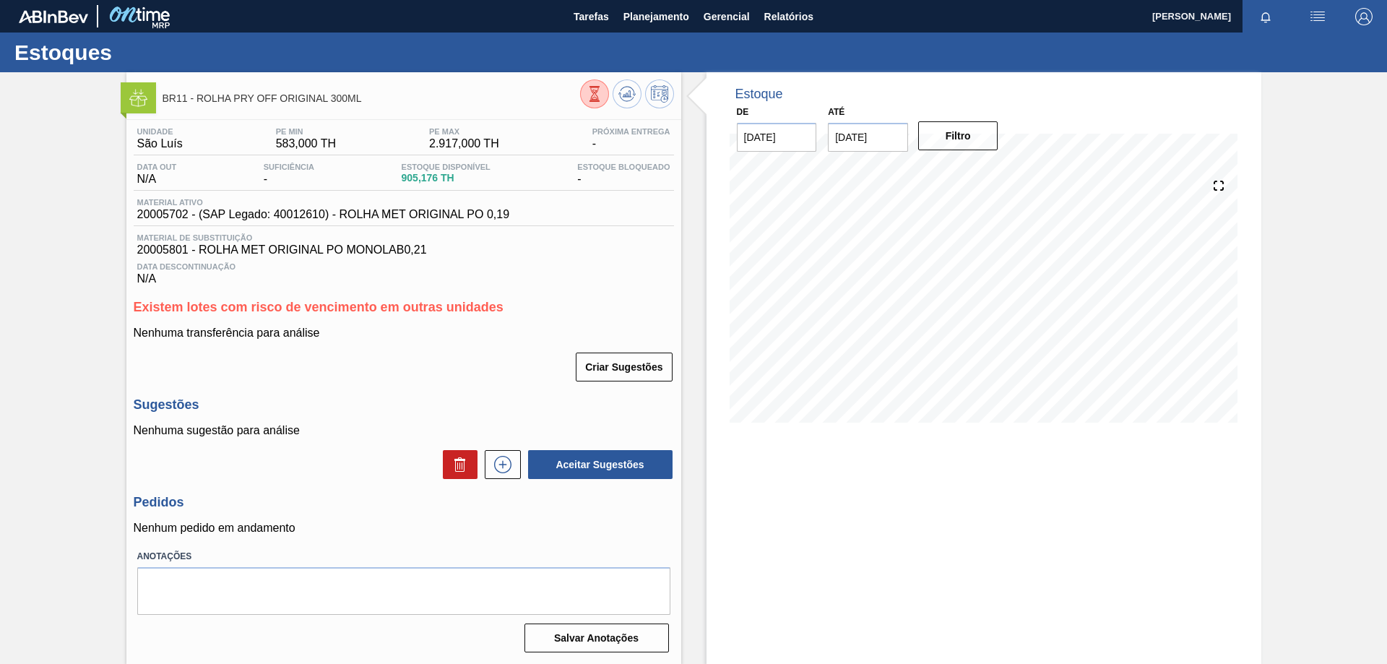
click at [382, 343] on div "Nenhuma transferência para análise Criar Sugestões" at bounding box center [404, 355] width 540 height 56
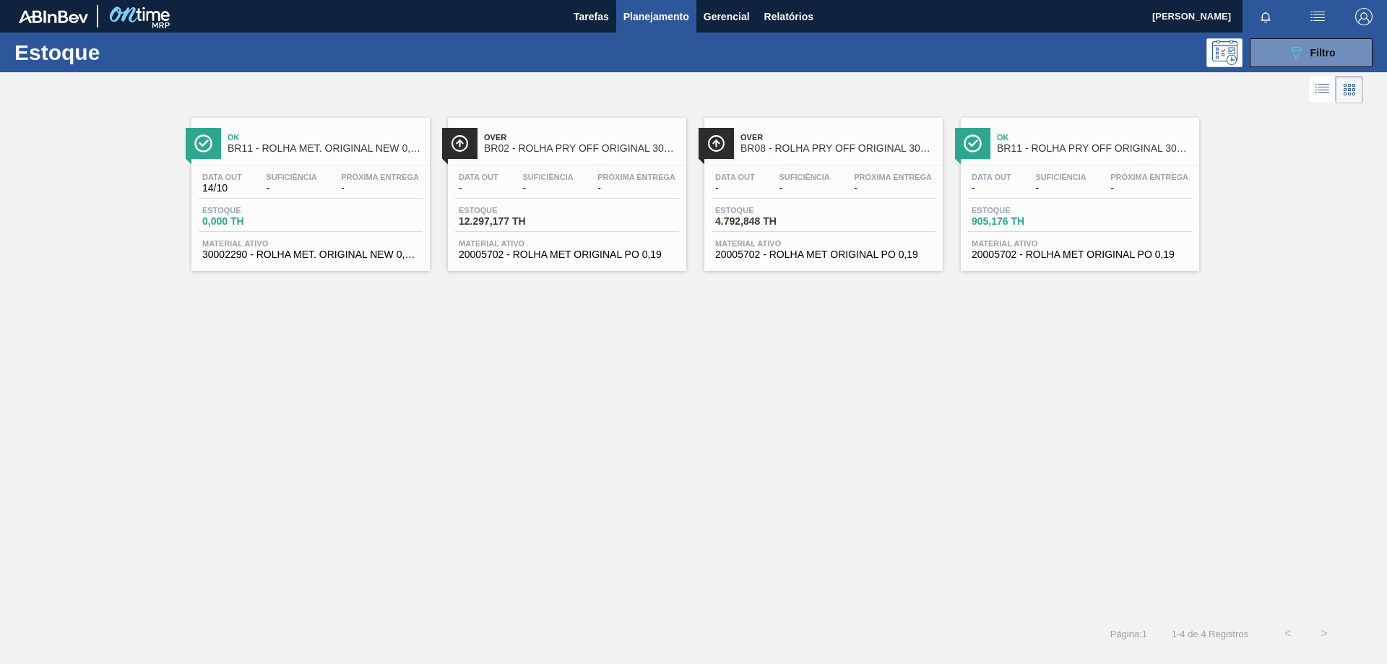
click at [363, 186] on span "-" at bounding box center [380, 188] width 78 height 11
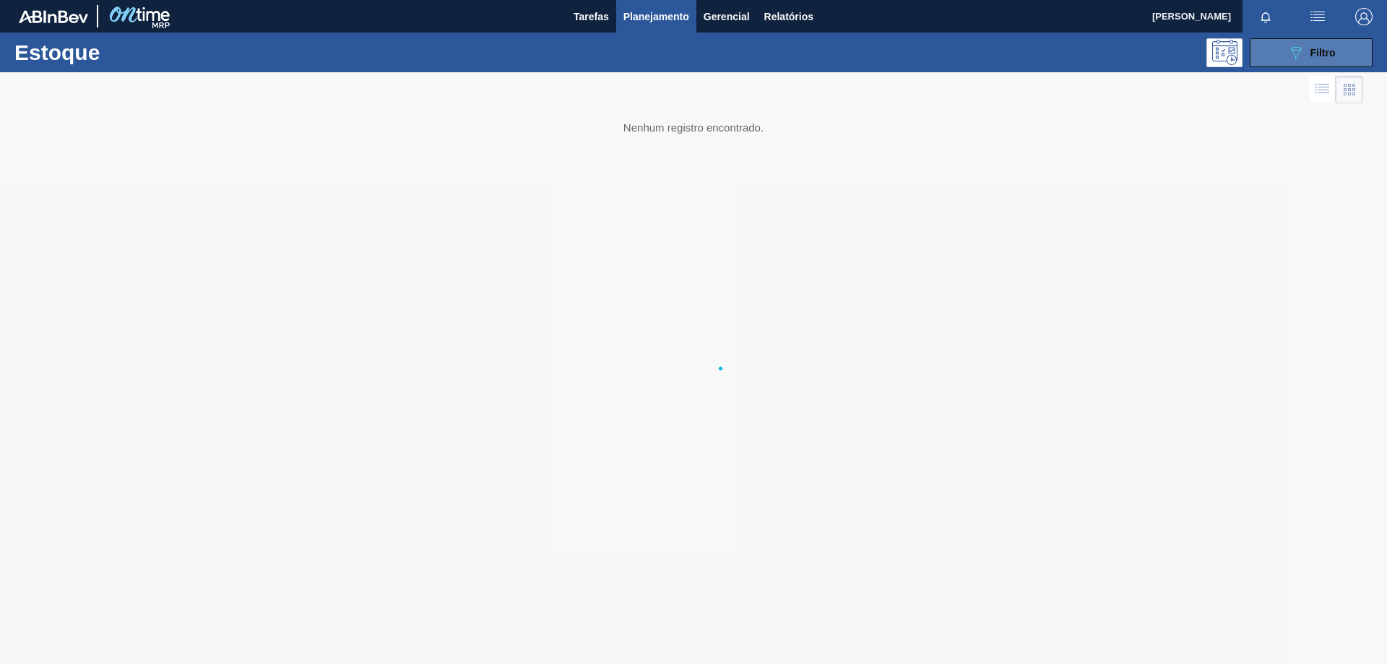
click at [1311, 58] on span "Filtro" at bounding box center [1323, 53] width 25 height 12
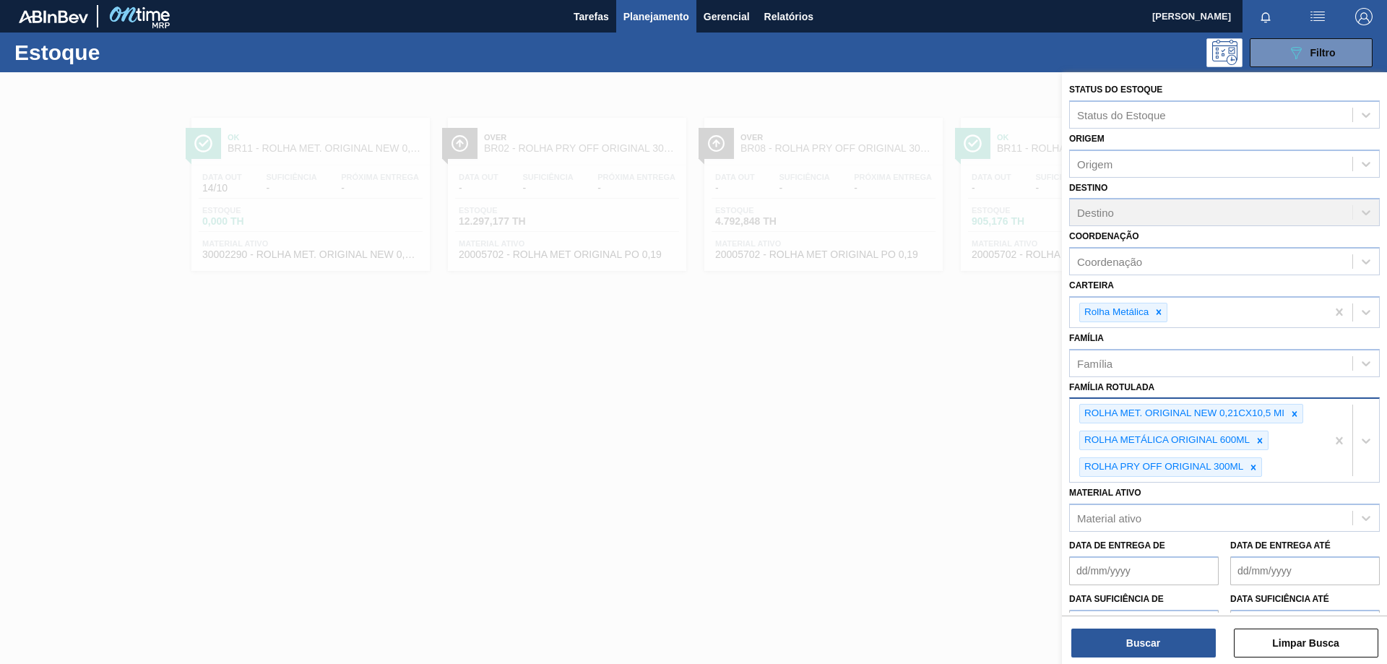
click at [1281, 468] on div "ROLHA MET. ORIGINAL NEW 0,21CX10,5 MI ROLHA METÁLICA ORIGINAL 600ML ROLHA PRY O…" at bounding box center [1198, 440] width 257 height 83
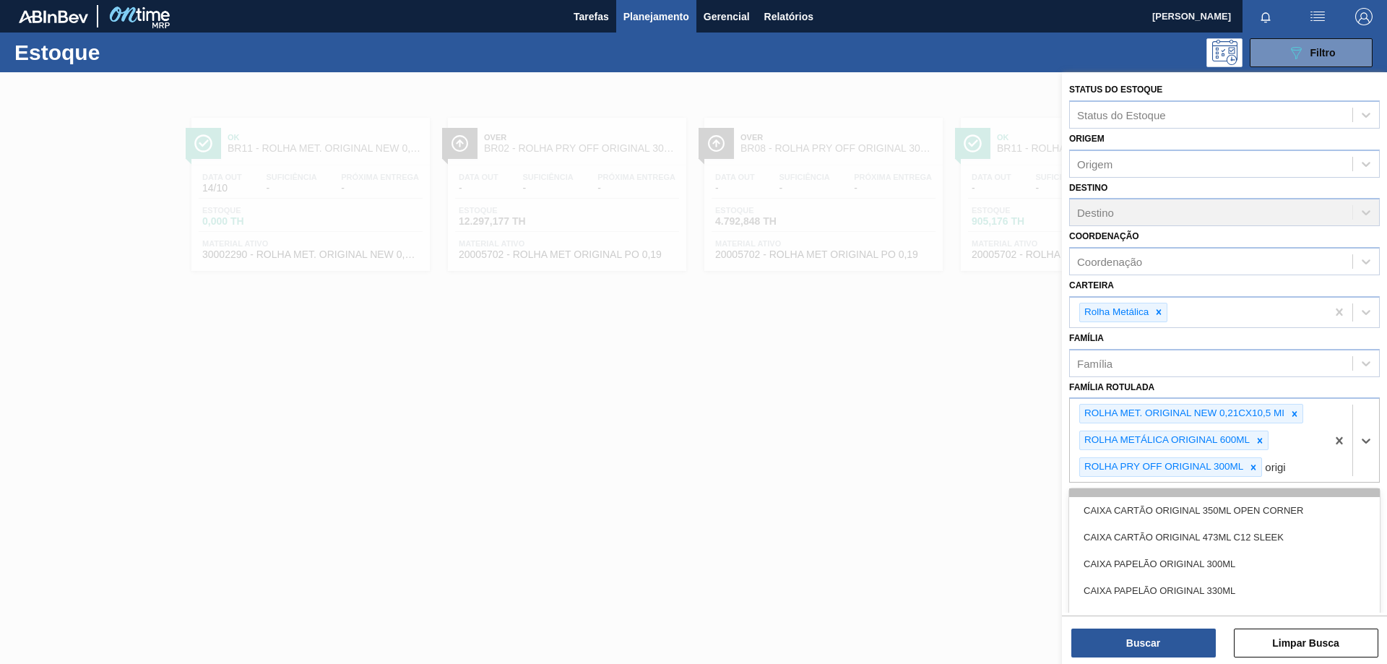
scroll to position [145, 0]
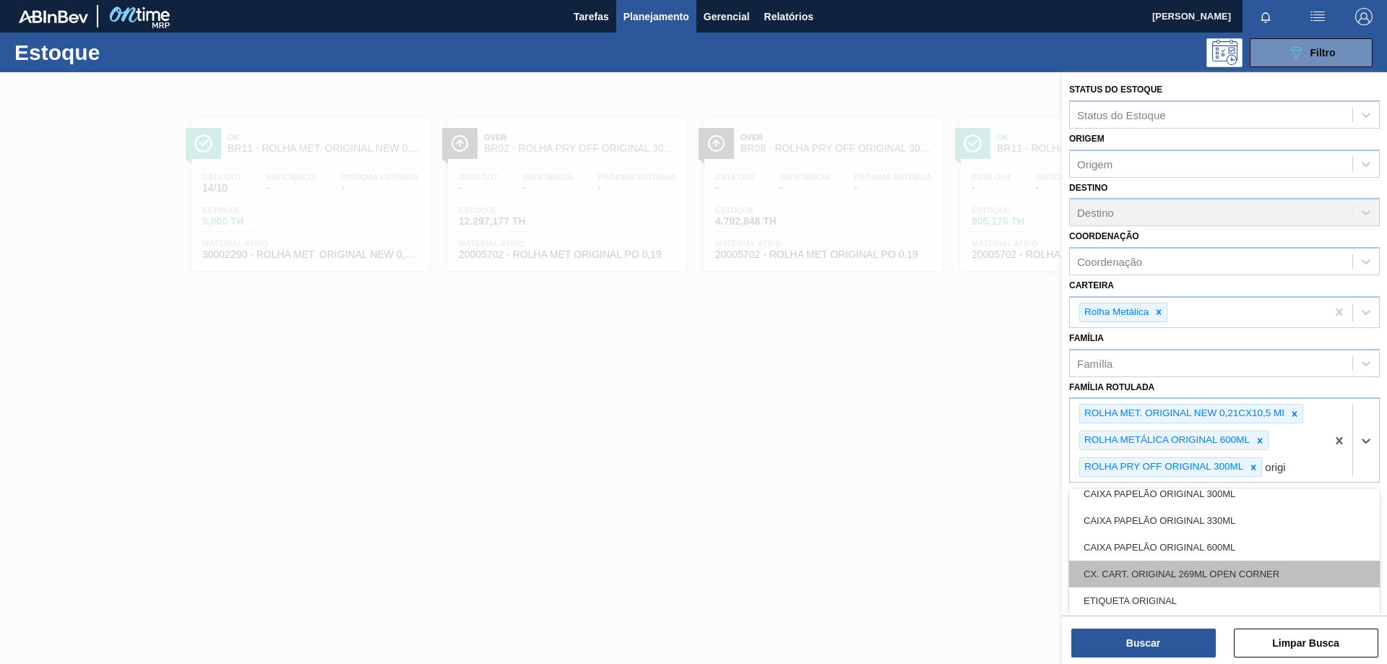
type Rotulada "orig"
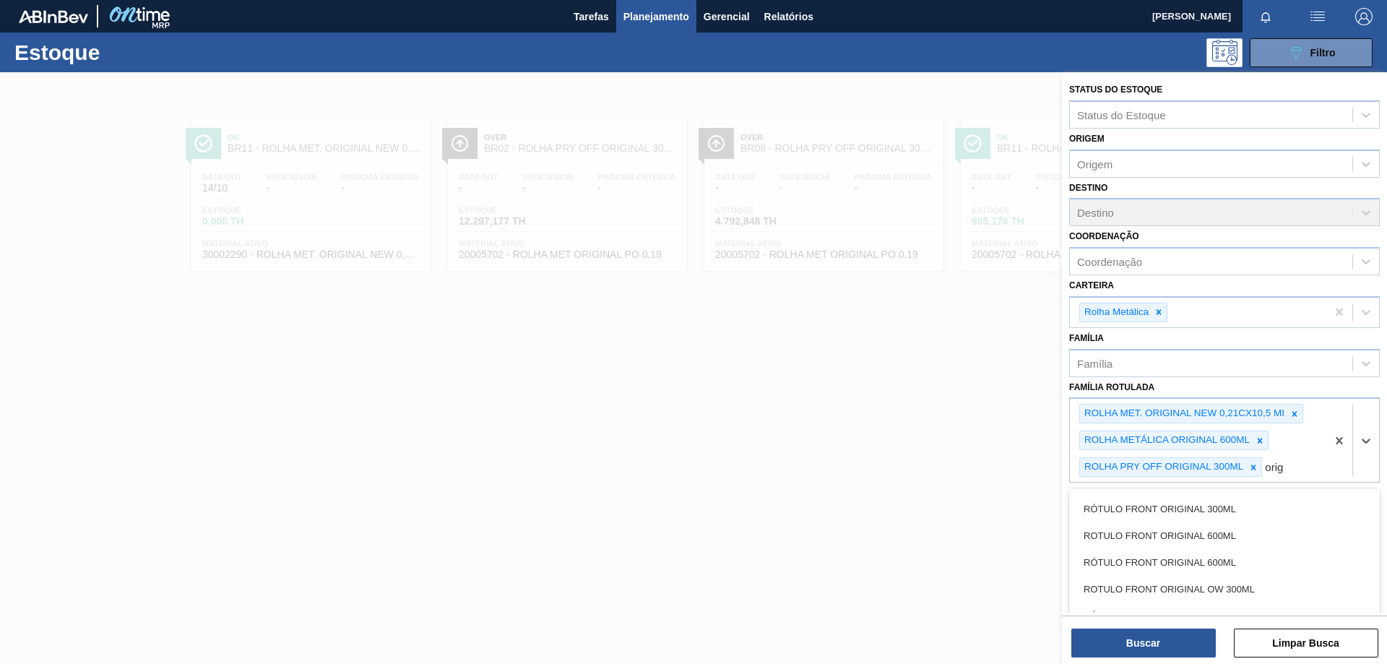
scroll to position [1066, 0]
click at [1314, 473] on div "ROLHA MET. ORIGINAL NEW 0,21CX10,5 MI ROLHA METÁLICA ORIGINAL 600ML ROLHA PRY O…" at bounding box center [1198, 440] width 257 height 83
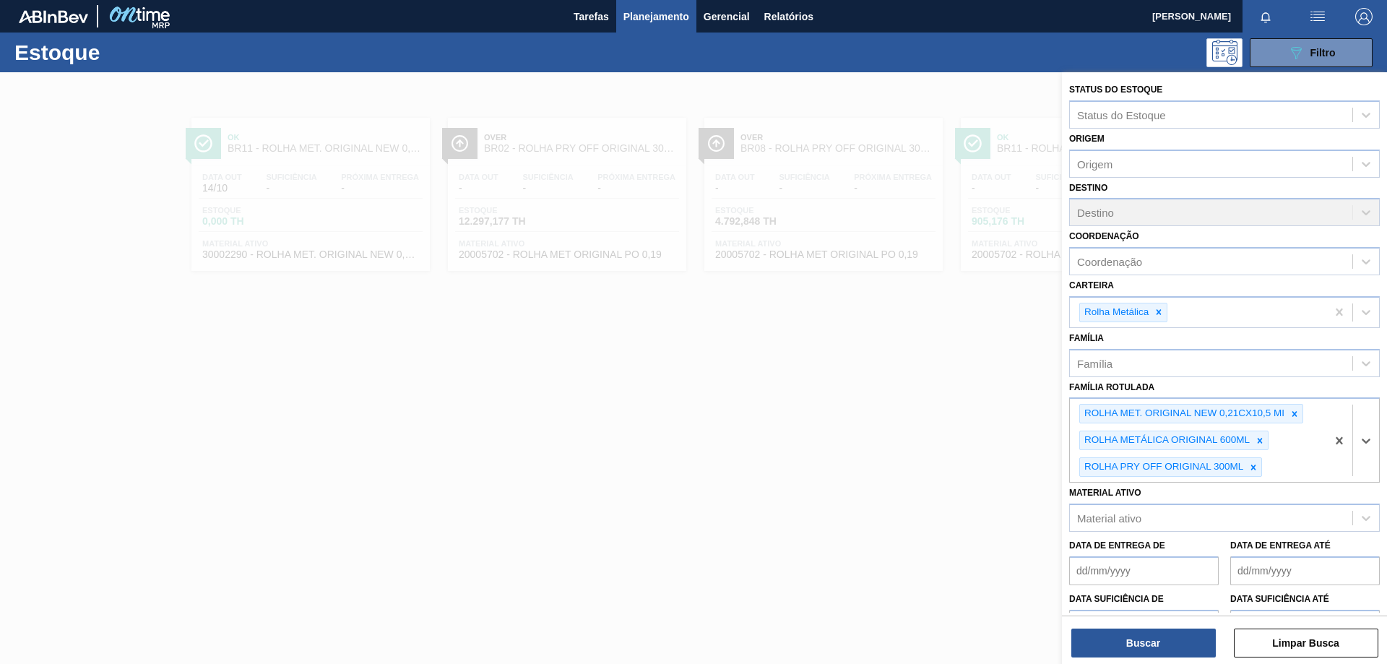
click at [635, 481] on div at bounding box center [693, 404] width 1387 height 664
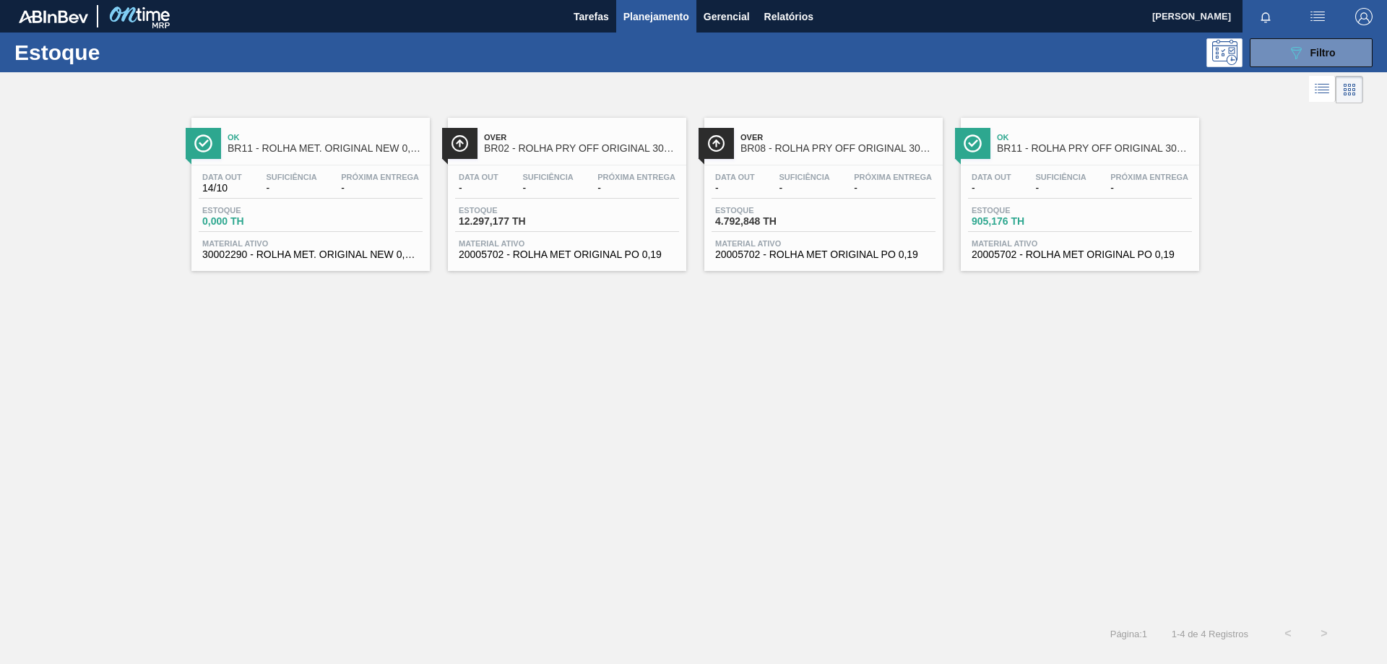
click at [441, 311] on div "Ok BR11 - ROLHA MET. ORIGINAL NEW 0,21CX10,5 MI Data [DATE] Suficiência - Próxi…" at bounding box center [693, 361] width 1387 height 509
click at [1286, 59] on button "089F7B8B-B2A5-4AFE-B5C0-19BA573D28AC Filtro" at bounding box center [1311, 52] width 123 height 29
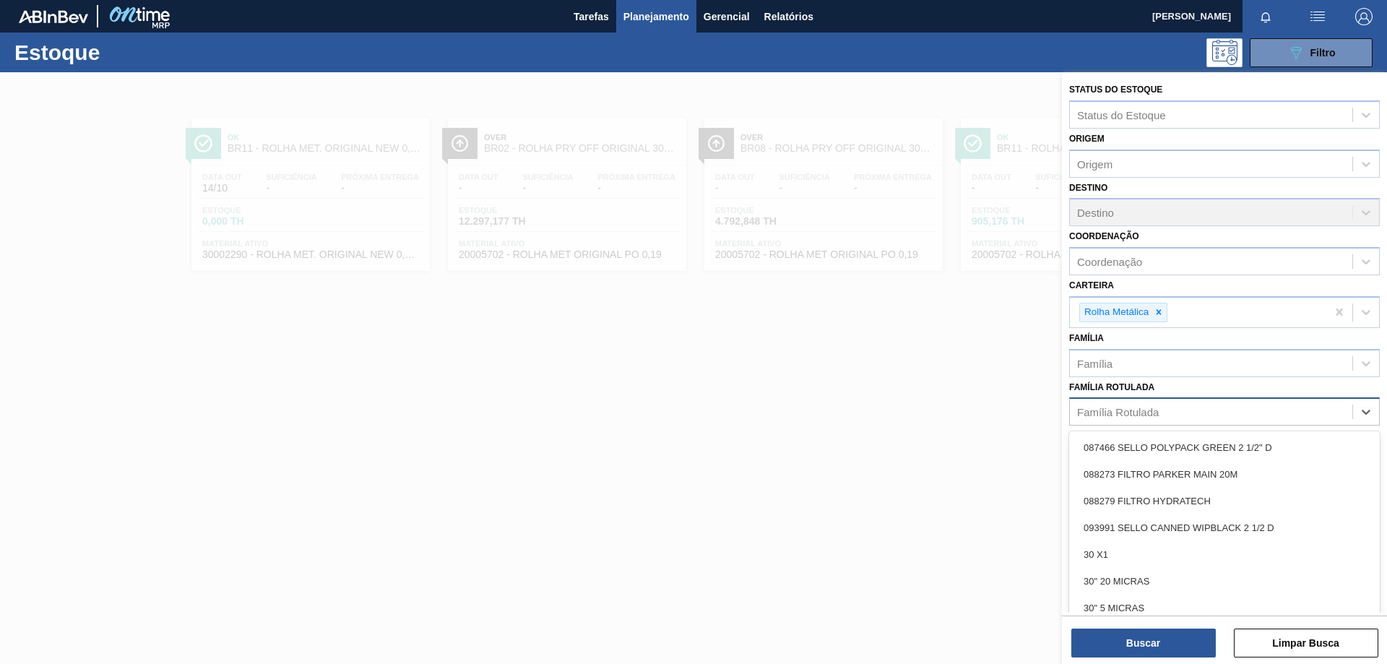
click at [1283, 404] on div "Família Rotulada" at bounding box center [1211, 412] width 283 height 21
paste Rotulada "20009216"
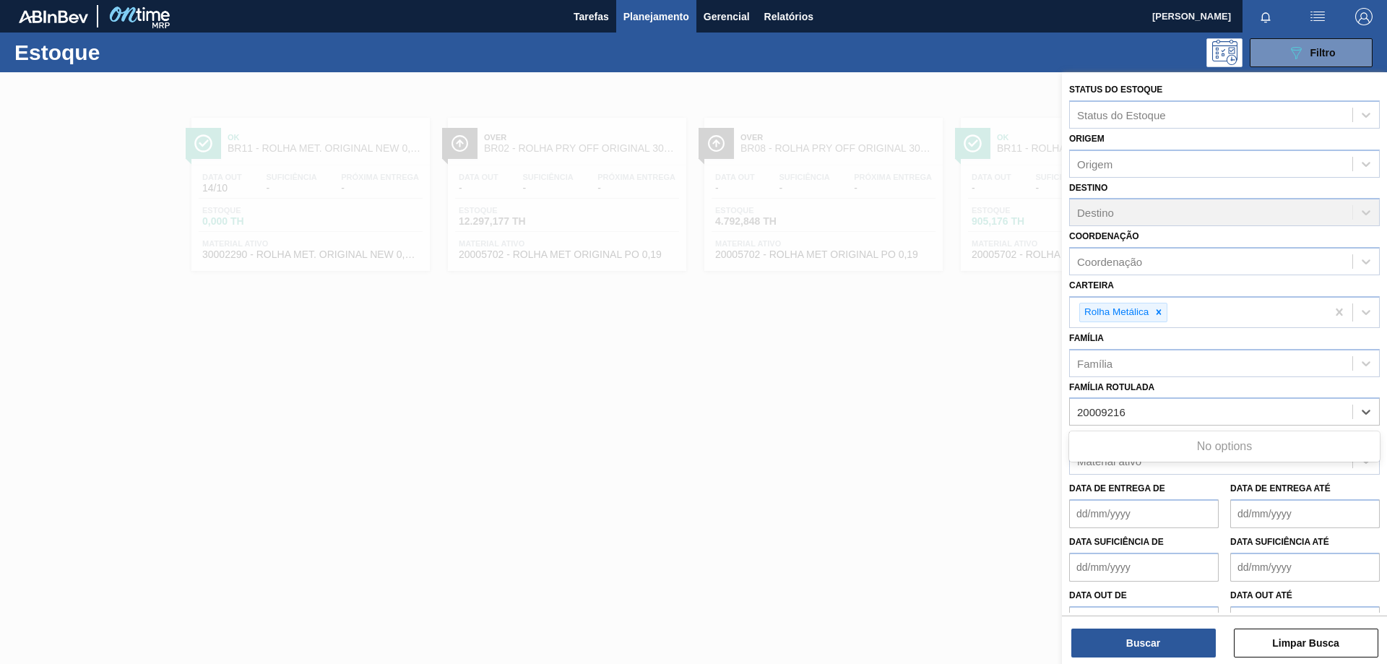
type Rotulada "20009216"
click at [1050, 382] on div at bounding box center [693, 404] width 1387 height 664
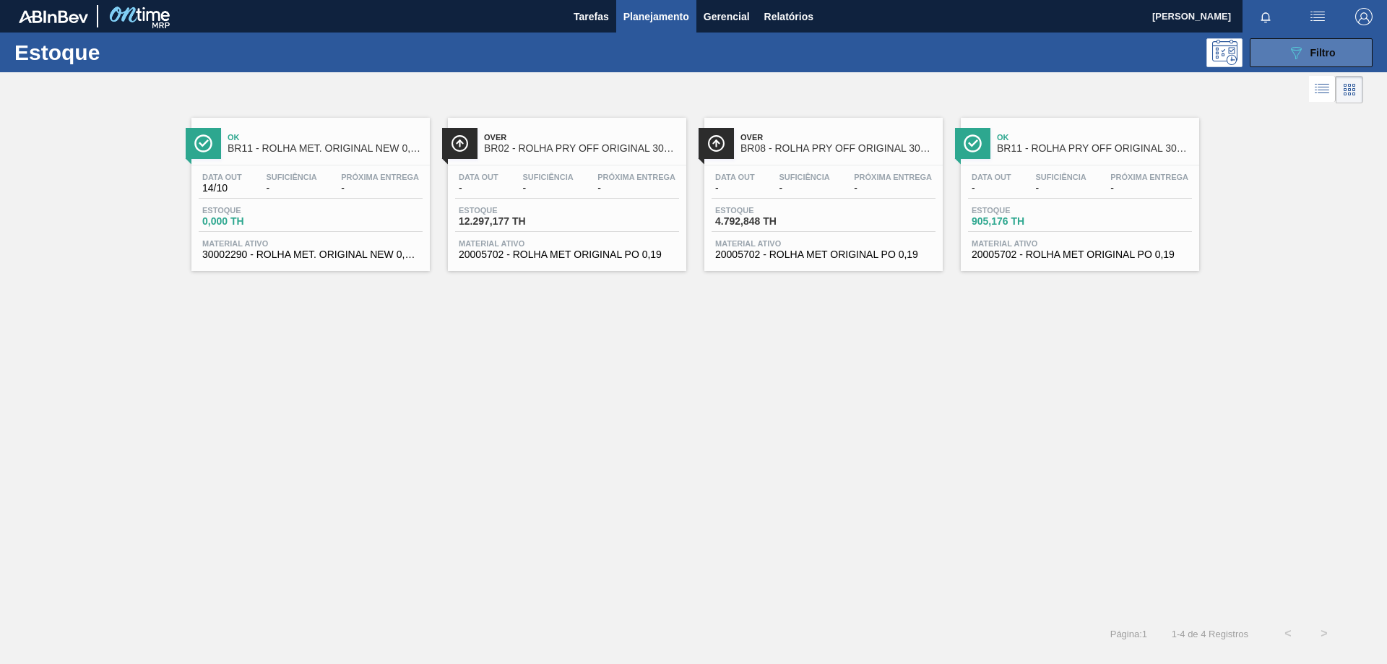
click at [1298, 59] on icon "089F7B8B-B2A5-4AFE-B5C0-19BA573D28AC" at bounding box center [1296, 52] width 17 height 17
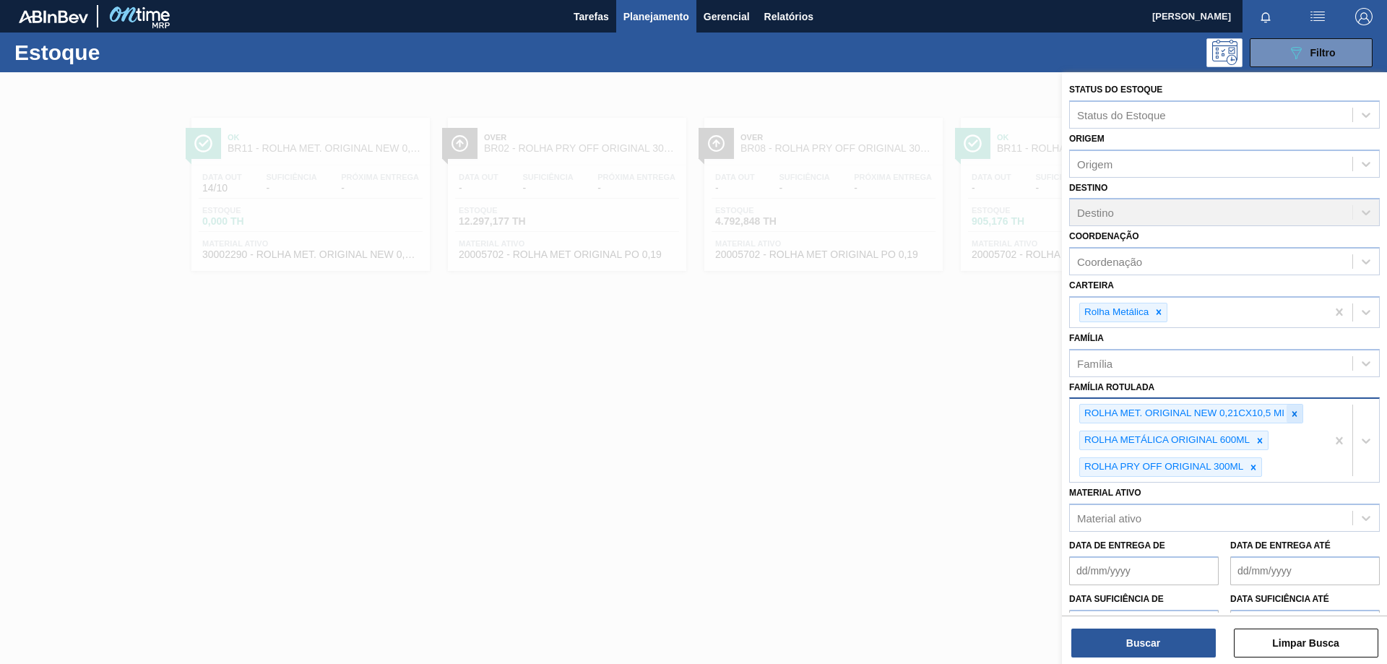
click at [1296, 414] on icon at bounding box center [1295, 413] width 5 height 5
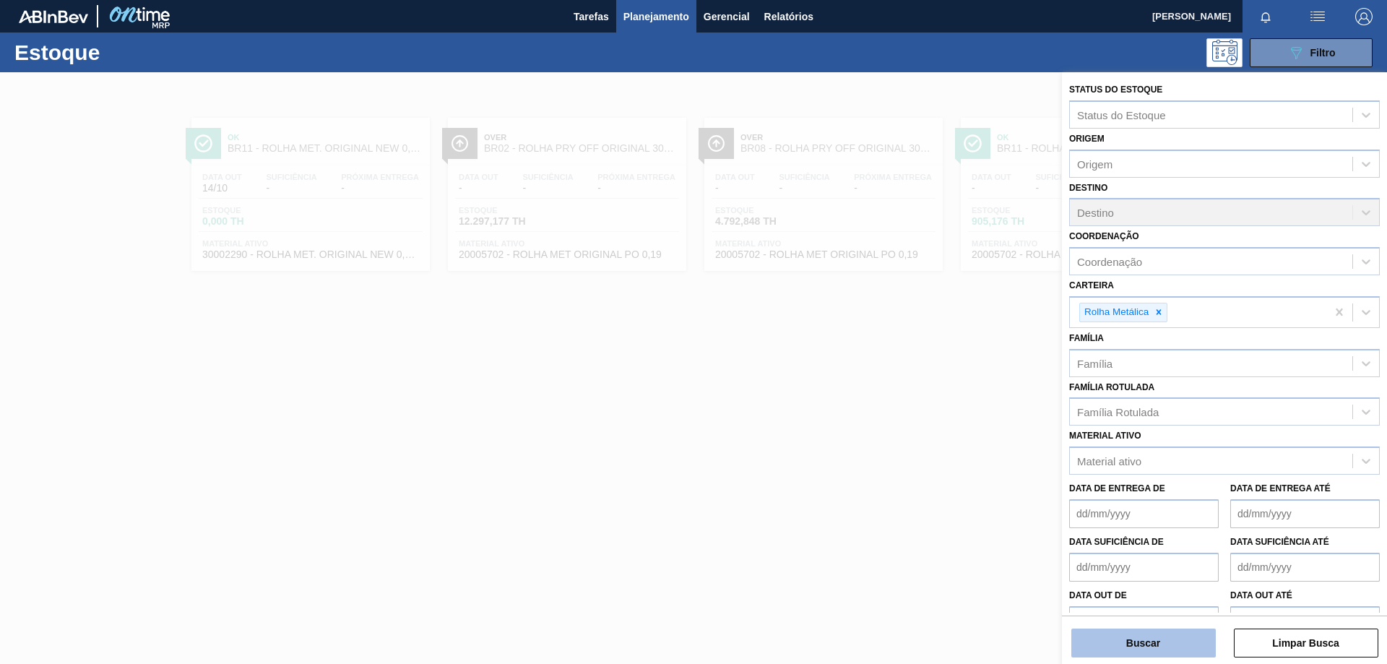
click at [1192, 642] on button "Buscar" at bounding box center [1144, 643] width 145 height 29
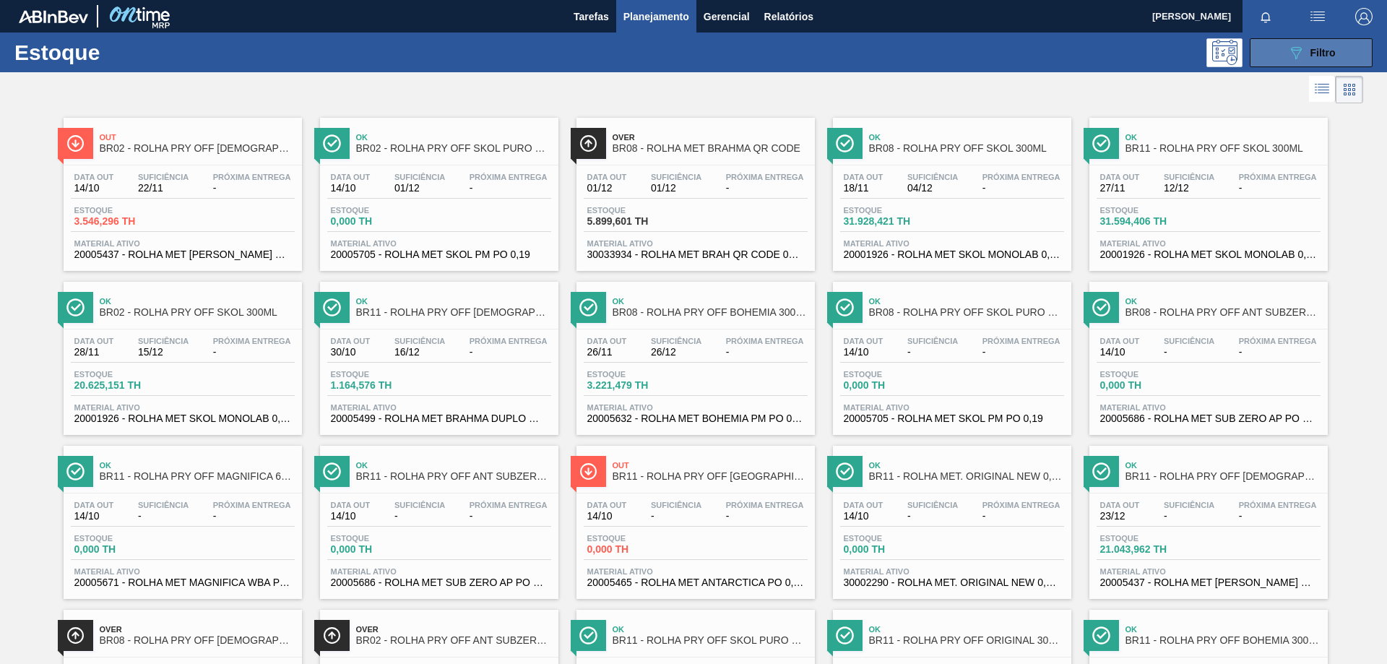
click at [1317, 54] on span "Filtro" at bounding box center [1323, 53] width 25 height 12
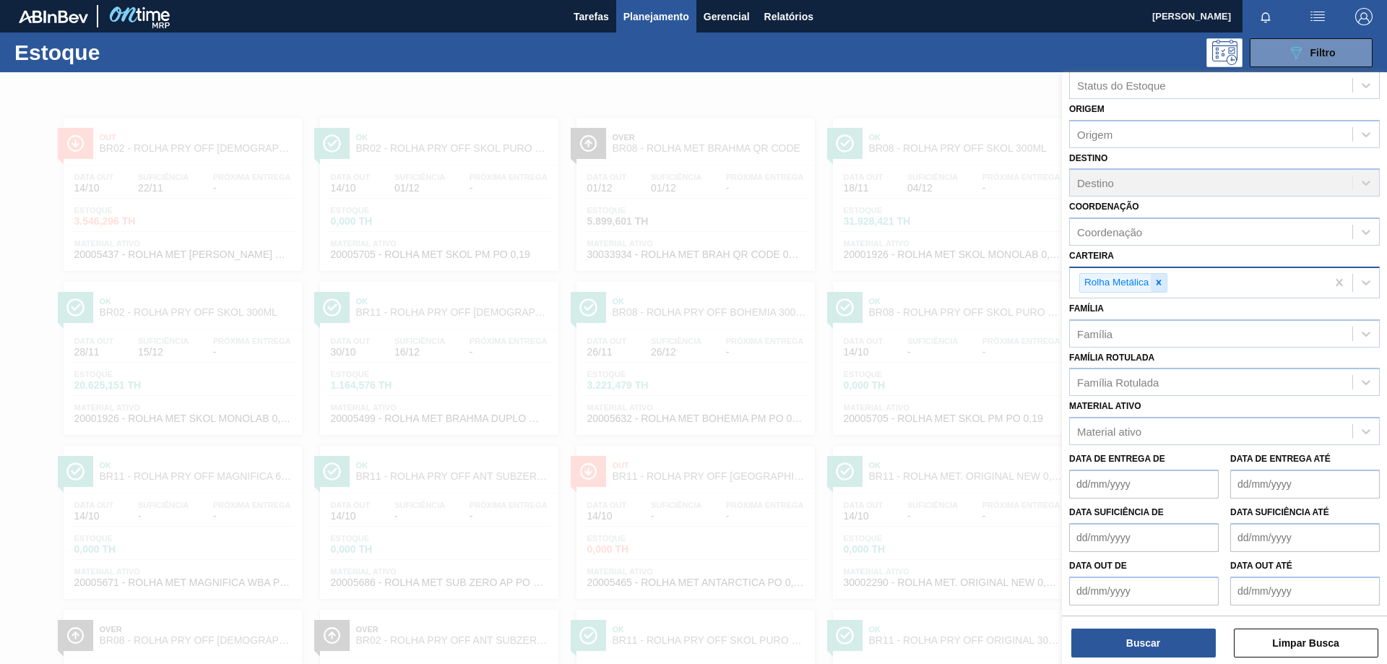
scroll to position [0, 0]
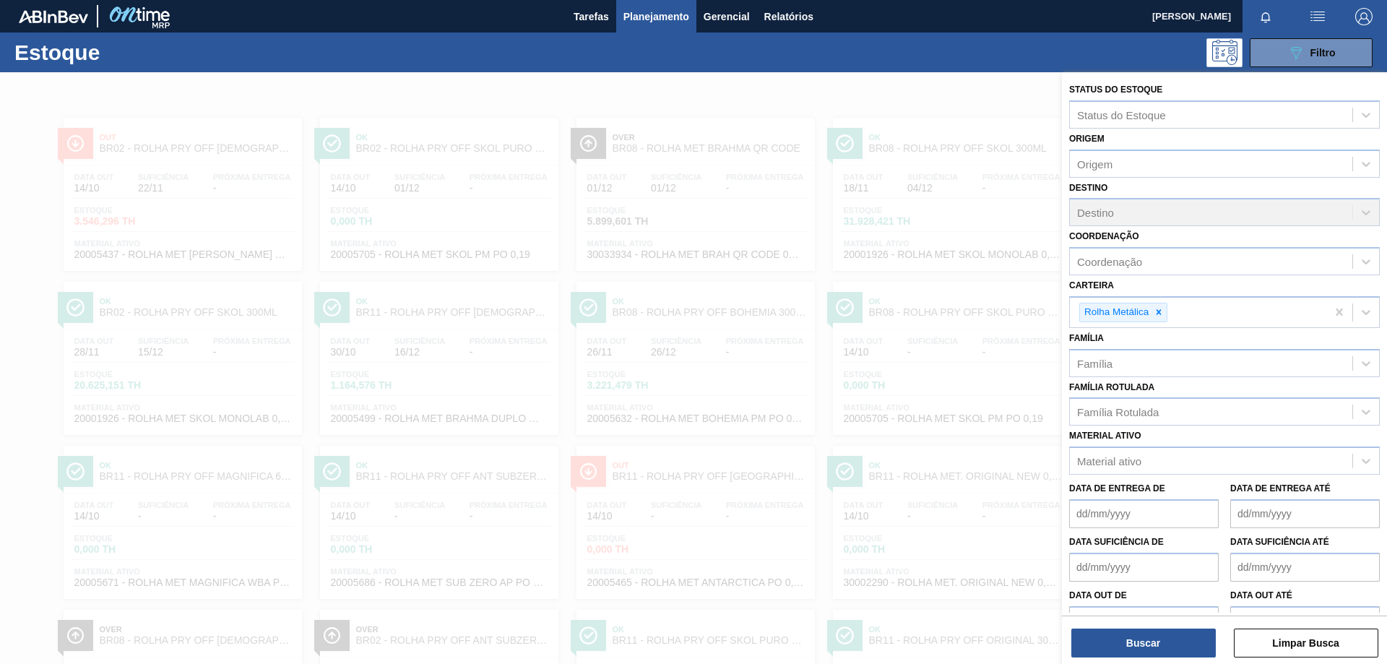
click at [1013, 81] on div at bounding box center [693, 404] width 1387 height 664
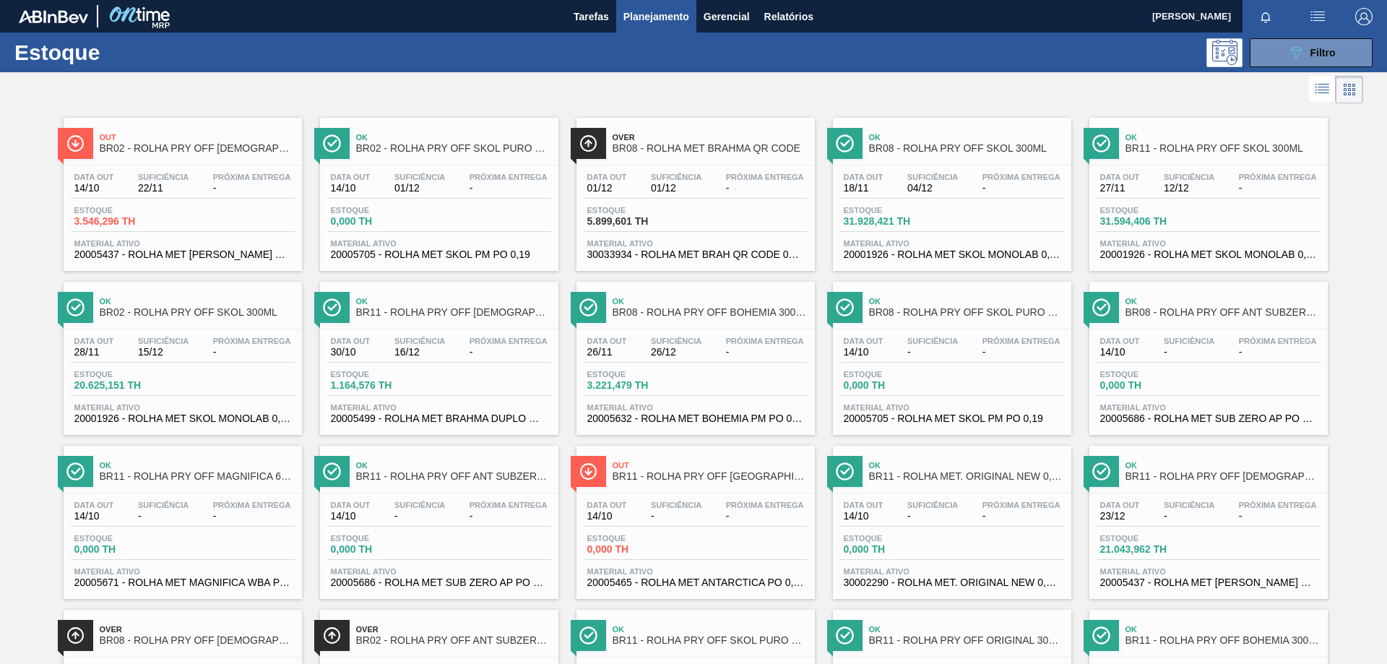
click at [886, 85] on div at bounding box center [682, 89] width 1364 height 35
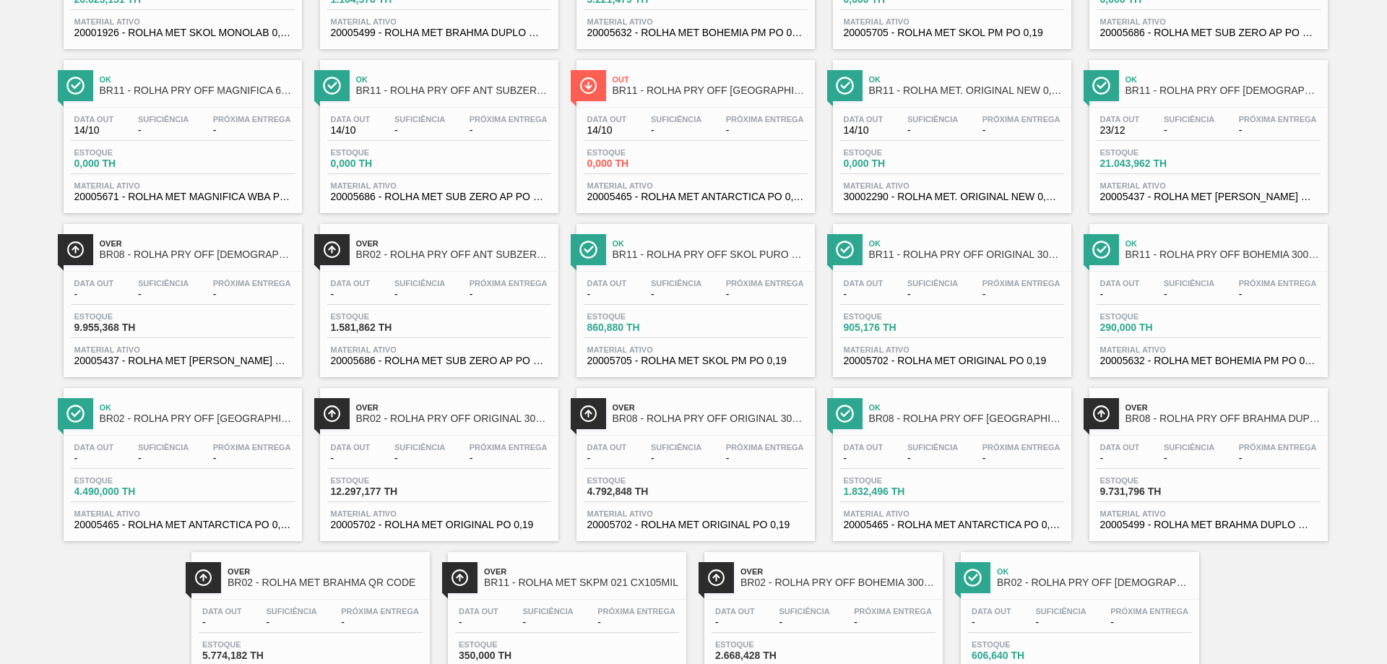
scroll to position [390, 0]
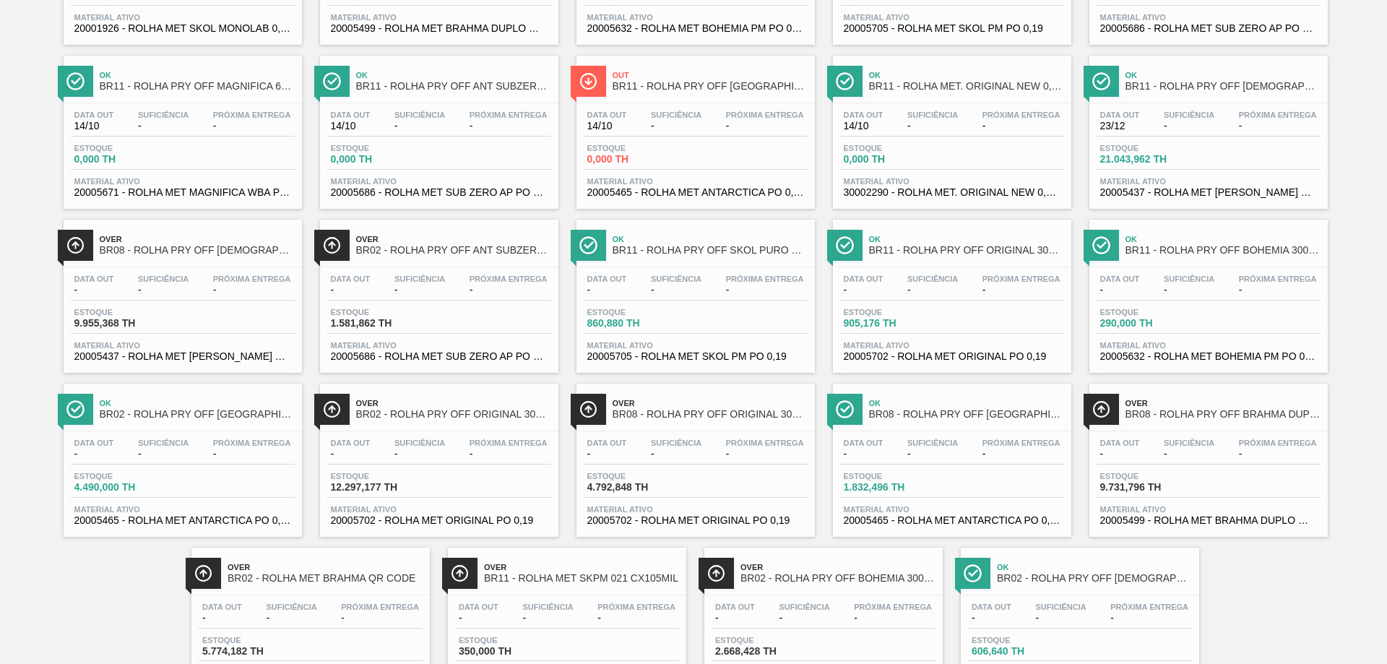
click at [962, 316] on div "Estoque 905,176 TH" at bounding box center [952, 321] width 224 height 26
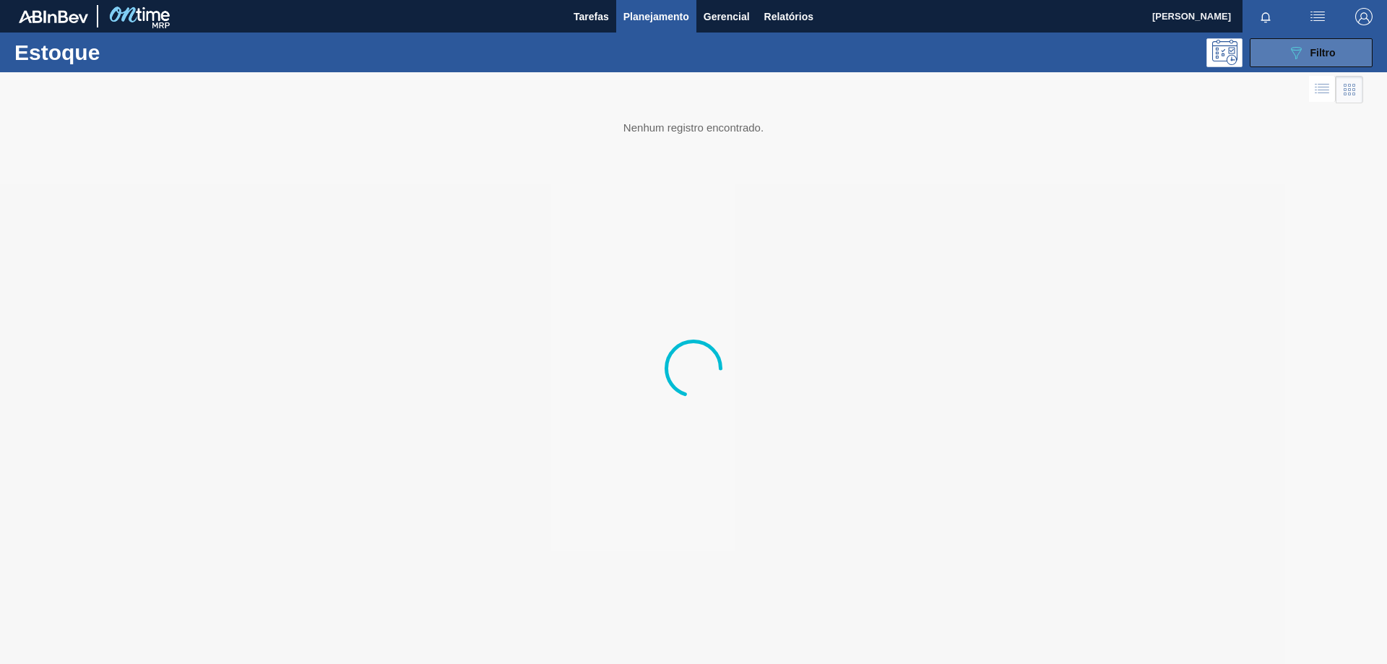
click at [1335, 44] on div "089F7B8B-B2A5-4AFE-B5C0-19BA573D28AC Filtro" at bounding box center [1312, 52] width 48 height 17
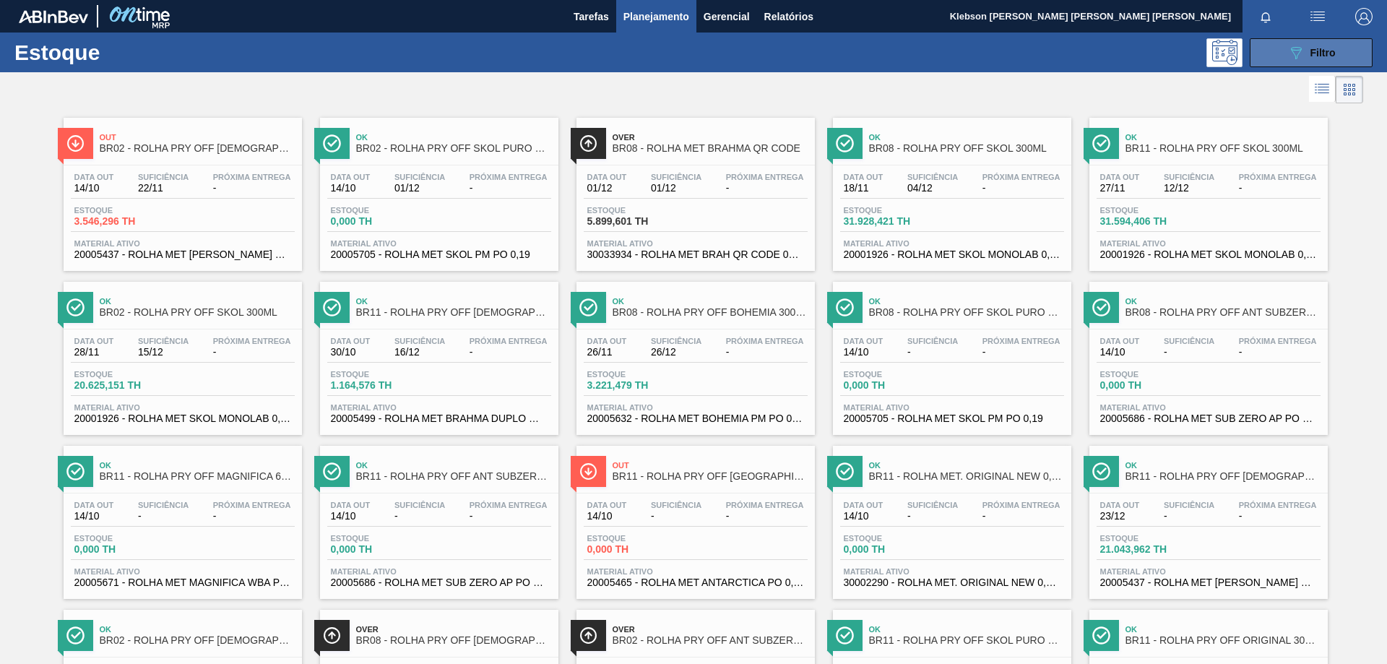
click at [1336, 46] on button "089F7B8B-B2A5-4AFE-B5C0-19BA573D28AC Filtro" at bounding box center [1311, 52] width 123 height 29
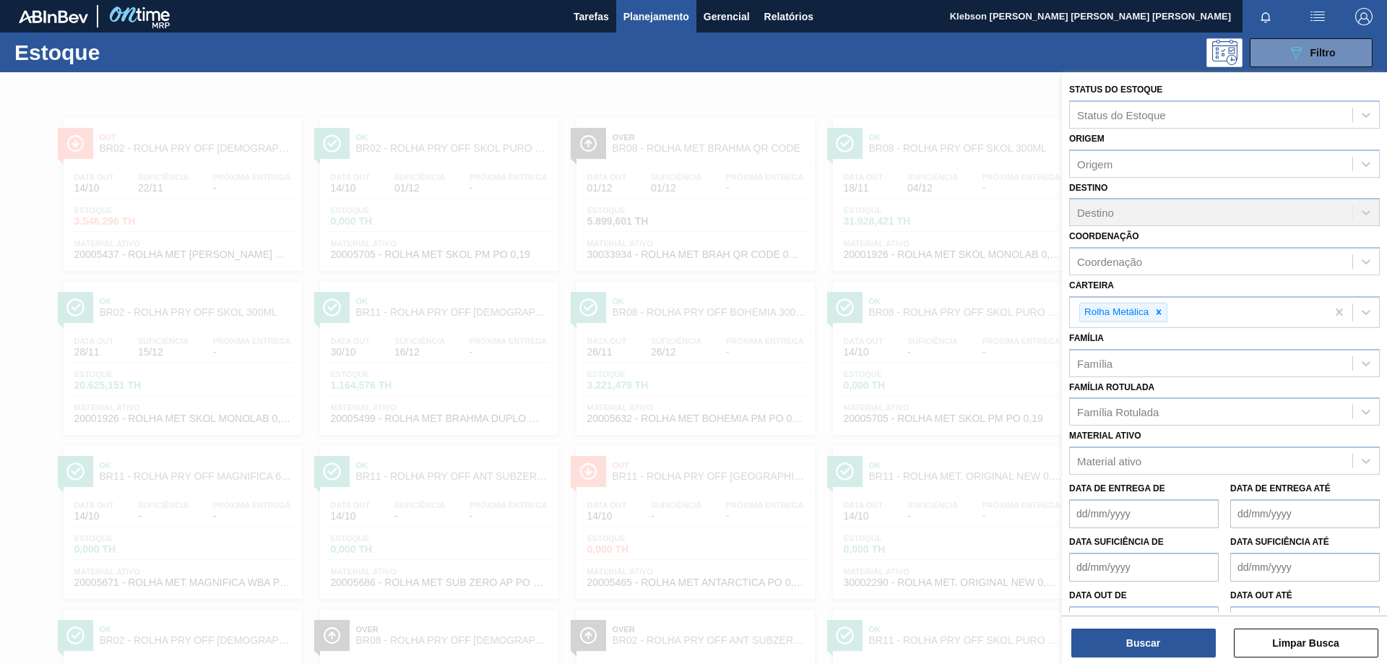
click at [903, 92] on div at bounding box center [693, 404] width 1387 height 664
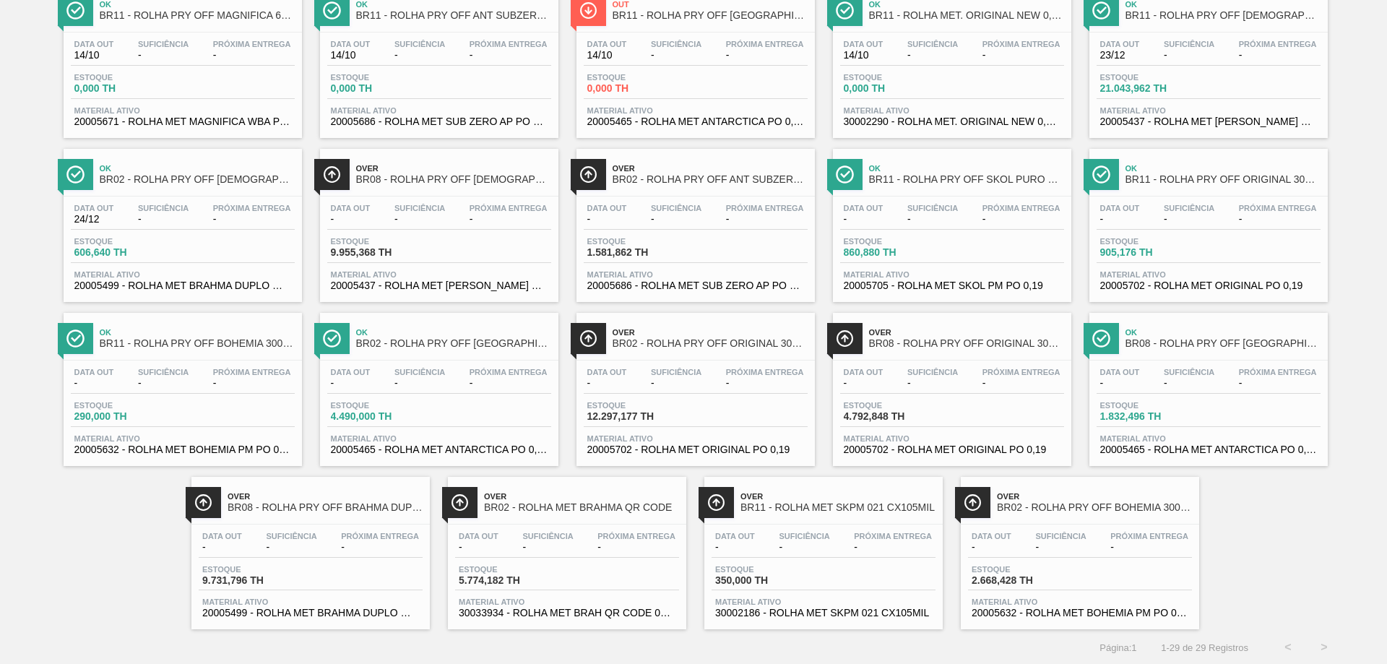
scroll to position [462, 0]
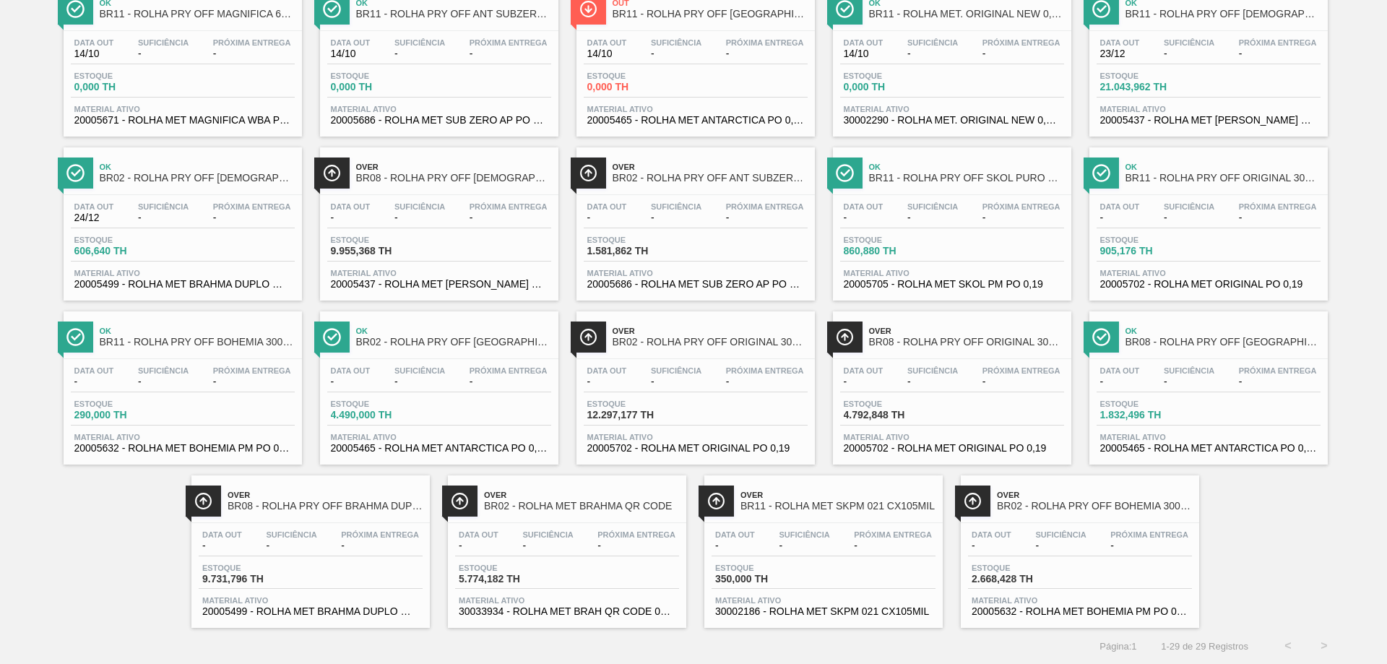
click at [1173, 220] on span "-" at bounding box center [1189, 217] width 51 height 11
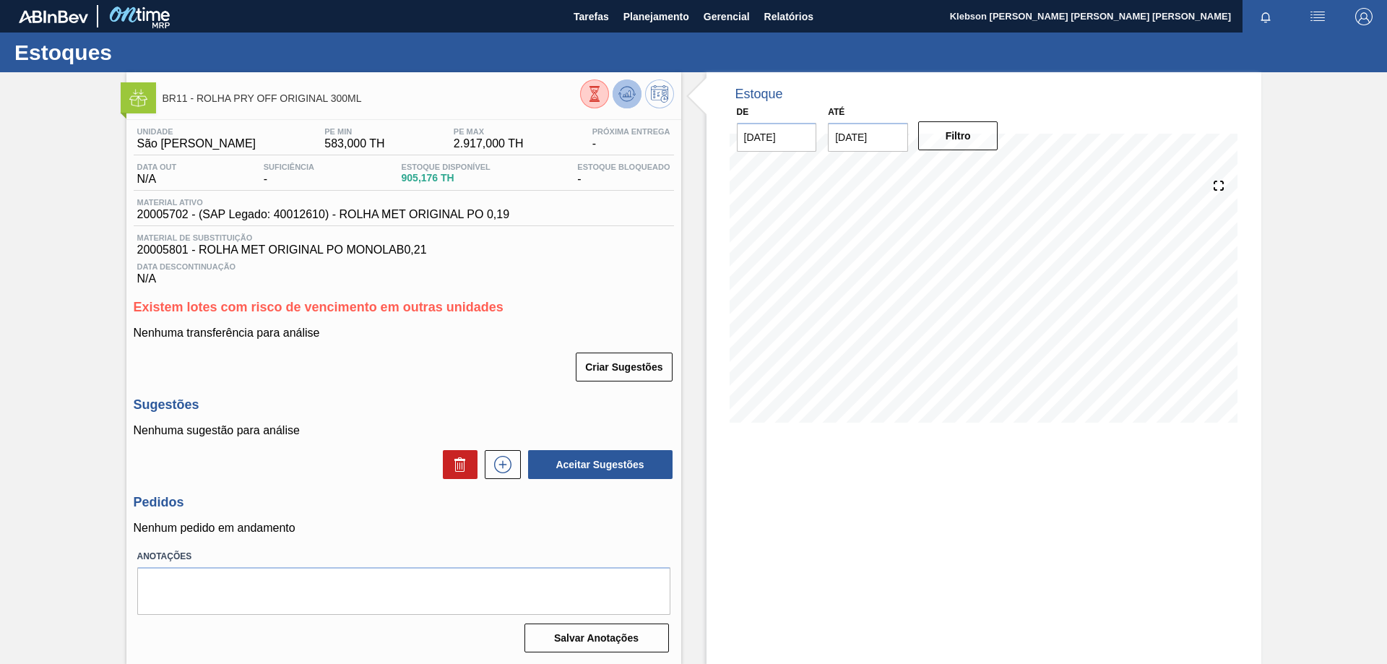
click at [621, 88] on icon at bounding box center [627, 91] width 14 height 8
click at [589, 92] on icon at bounding box center [595, 94] width 16 height 16
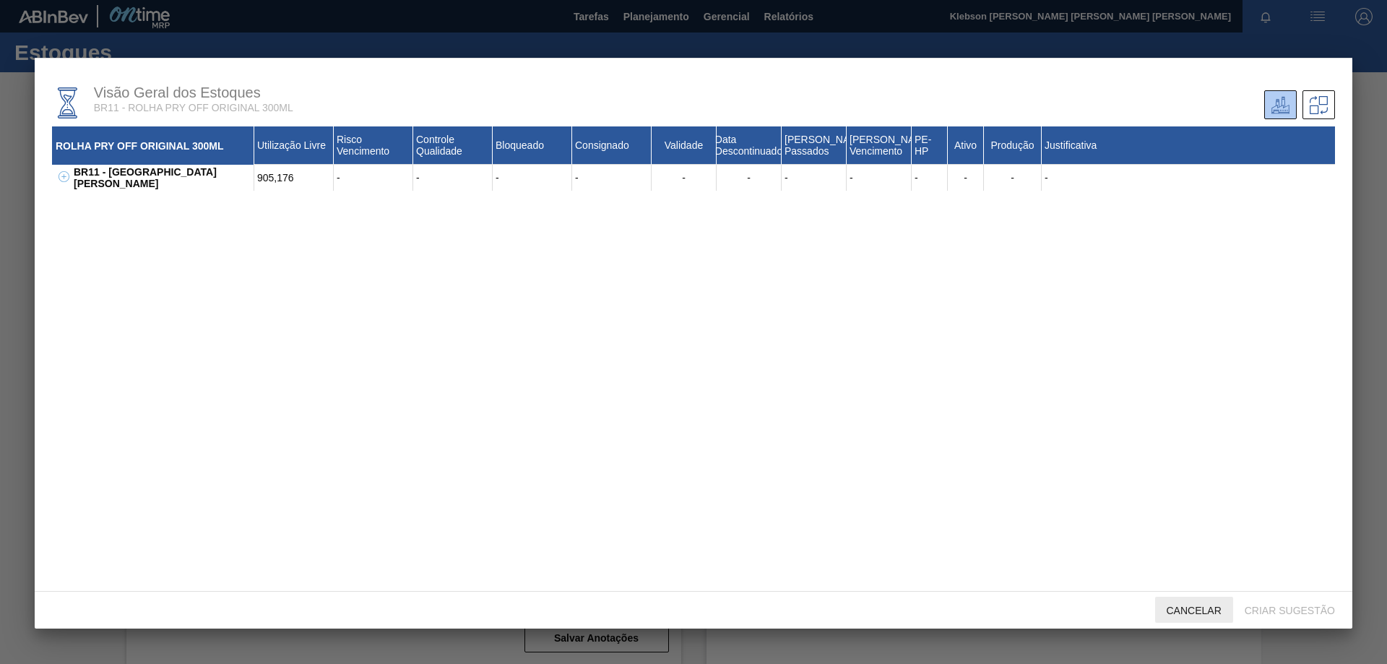
click at [1207, 613] on span "Cancelar" at bounding box center [1194, 611] width 78 height 12
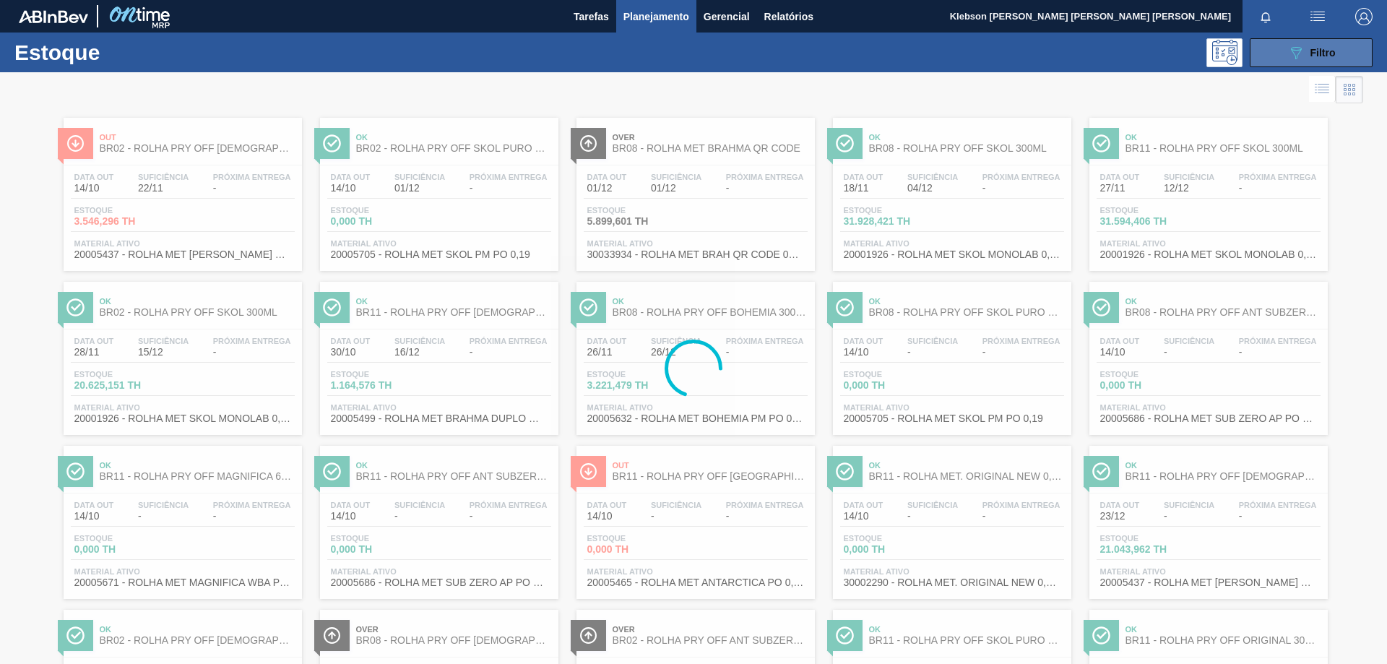
click at [1291, 60] on icon "089F7B8B-B2A5-4AFE-B5C0-19BA573D28AC" at bounding box center [1296, 52] width 17 height 17
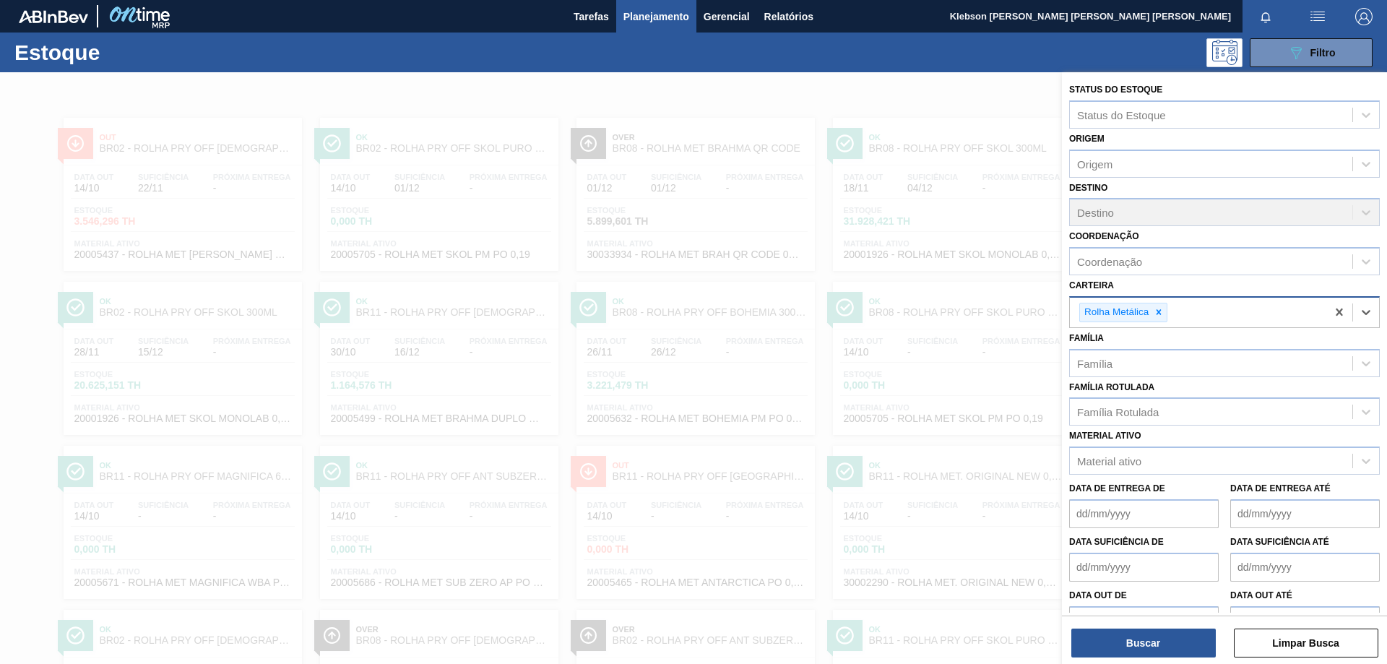
click at [1280, 310] on div "Rolha Metálica" at bounding box center [1198, 313] width 257 height 30
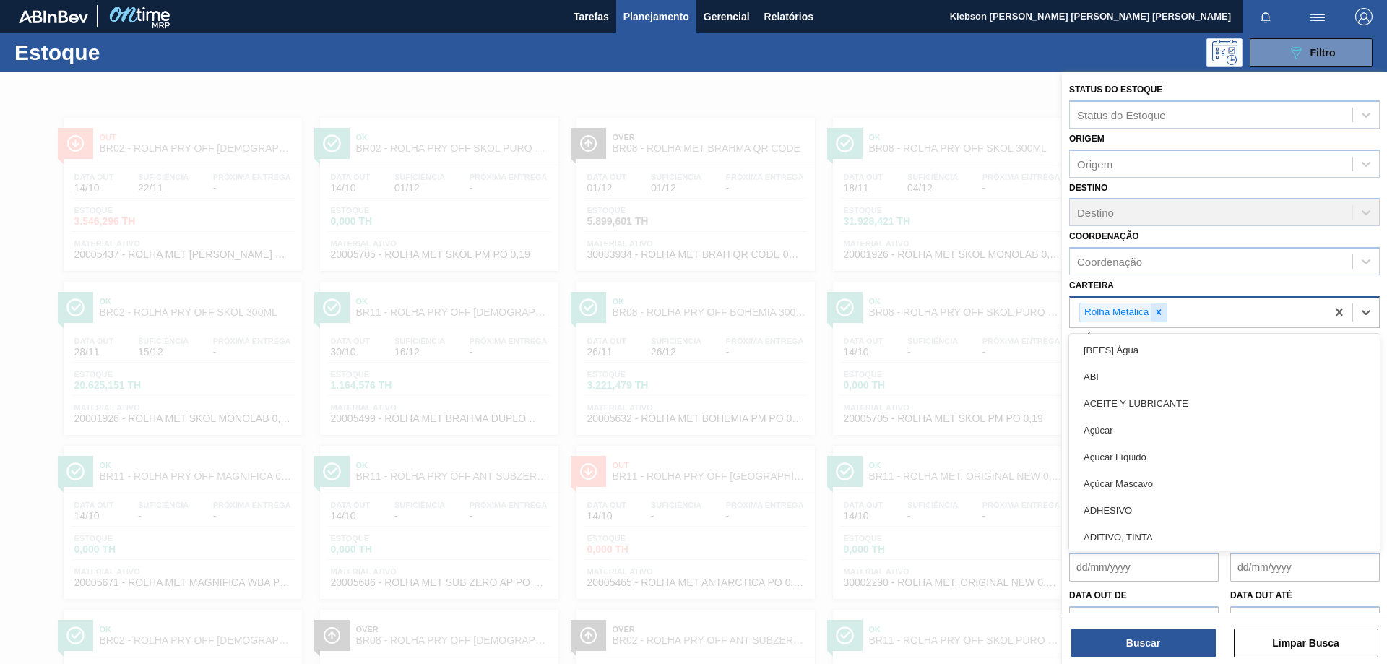
click at [1161, 313] on icon at bounding box center [1159, 312] width 10 height 10
type input "lata"
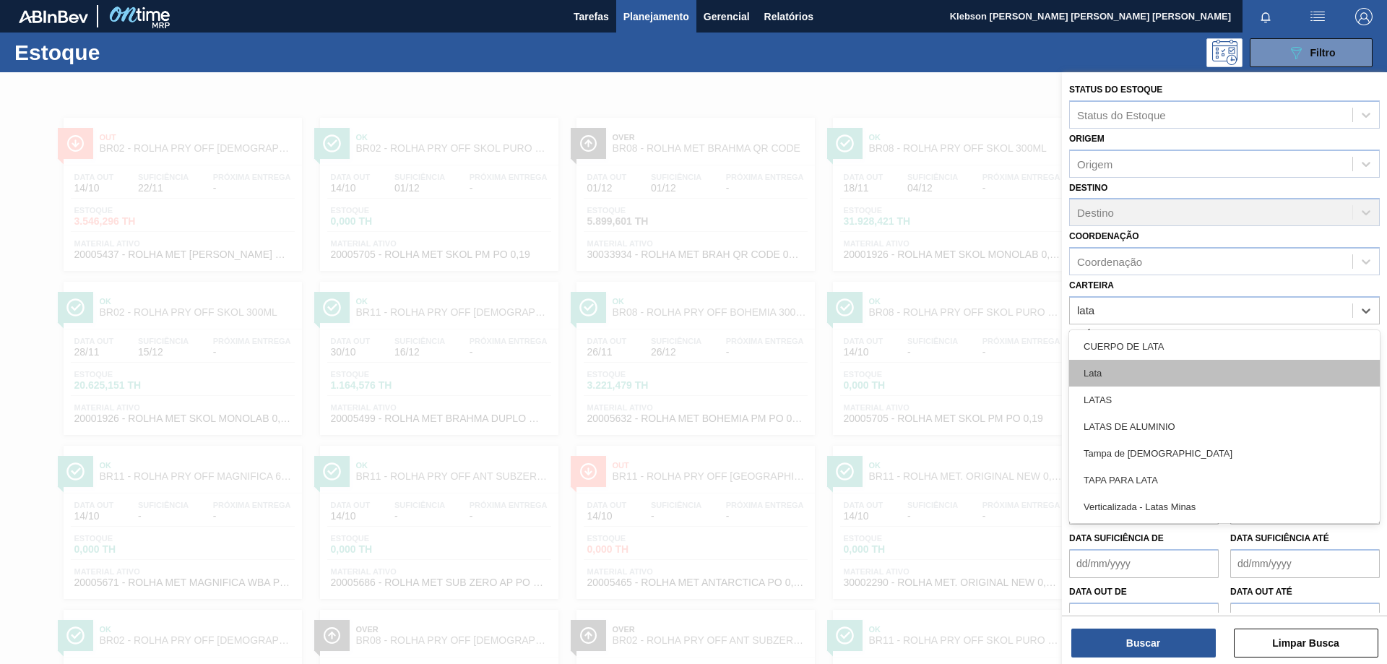
click at [1124, 380] on div "Lata" at bounding box center [1224, 373] width 311 height 27
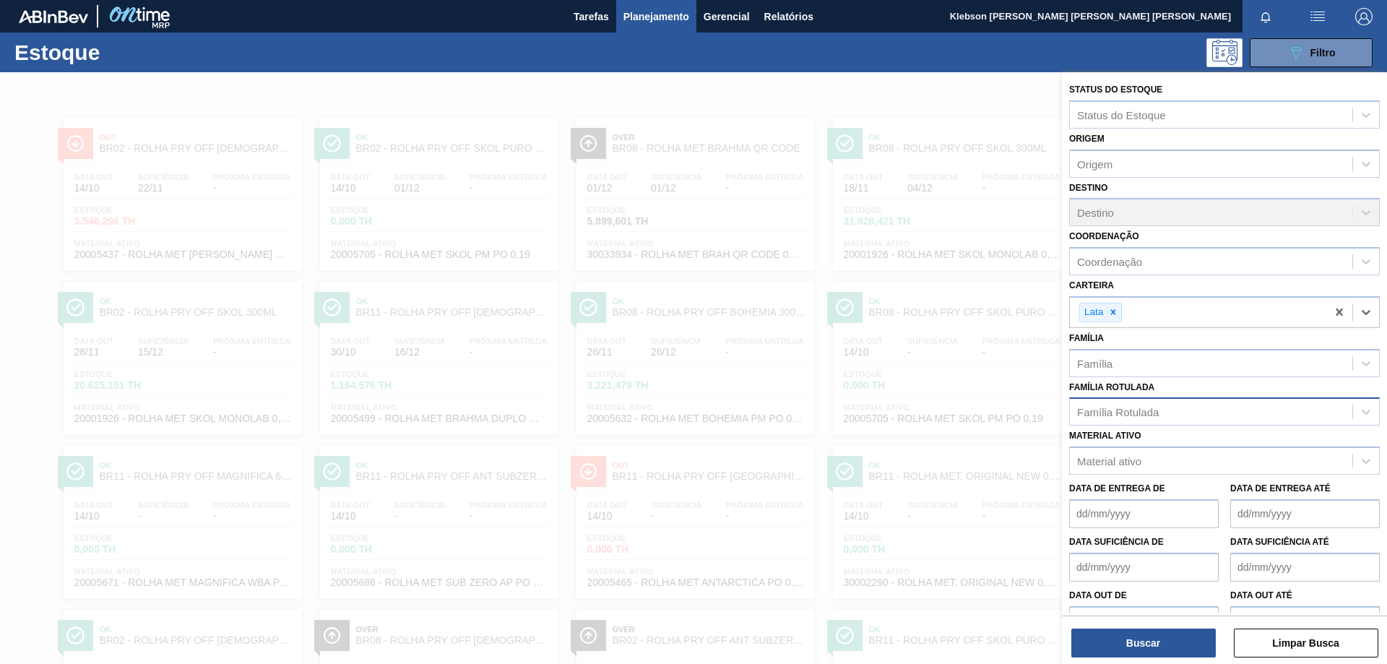
click at [1168, 413] on div "Família Rotulada" at bounding box center [1211, 412] width 283 height 21
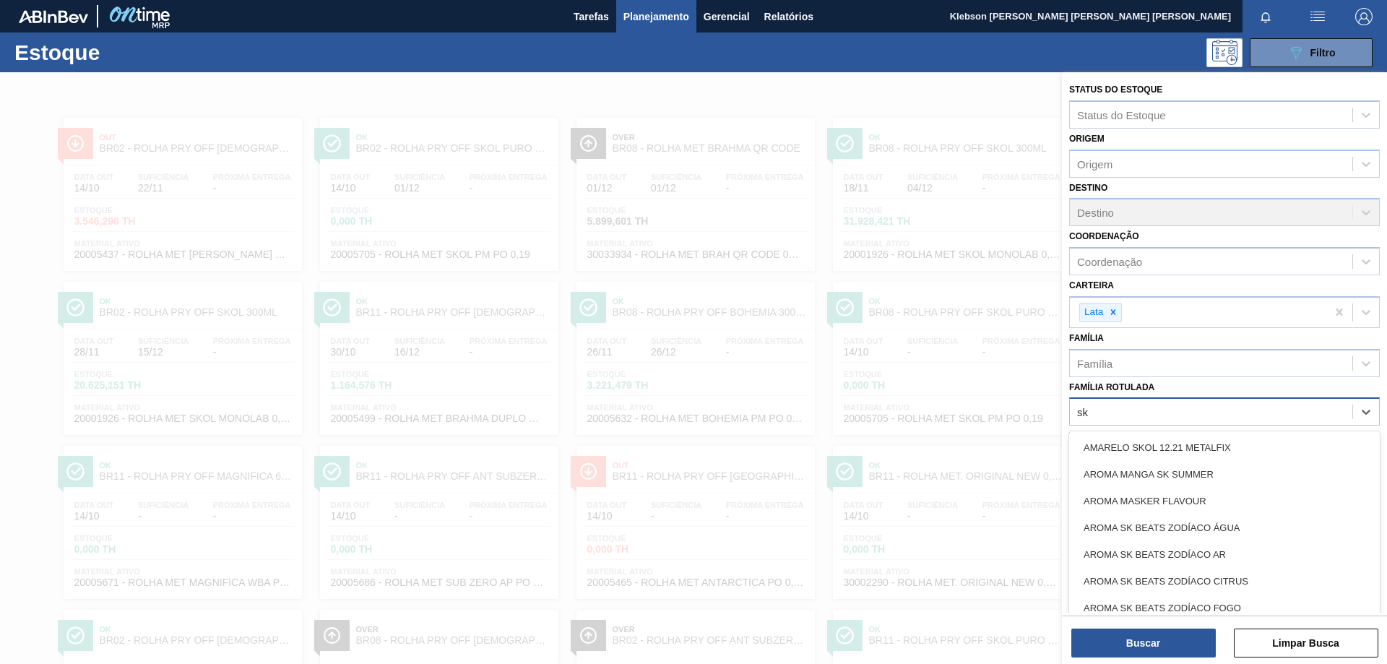
type Rotulada "s"
type Rotulada "lata sk p"
click at [1173, 494] on div "LATA SK PM 350ML" at bounding box center [1224, 501] width 311 height 27
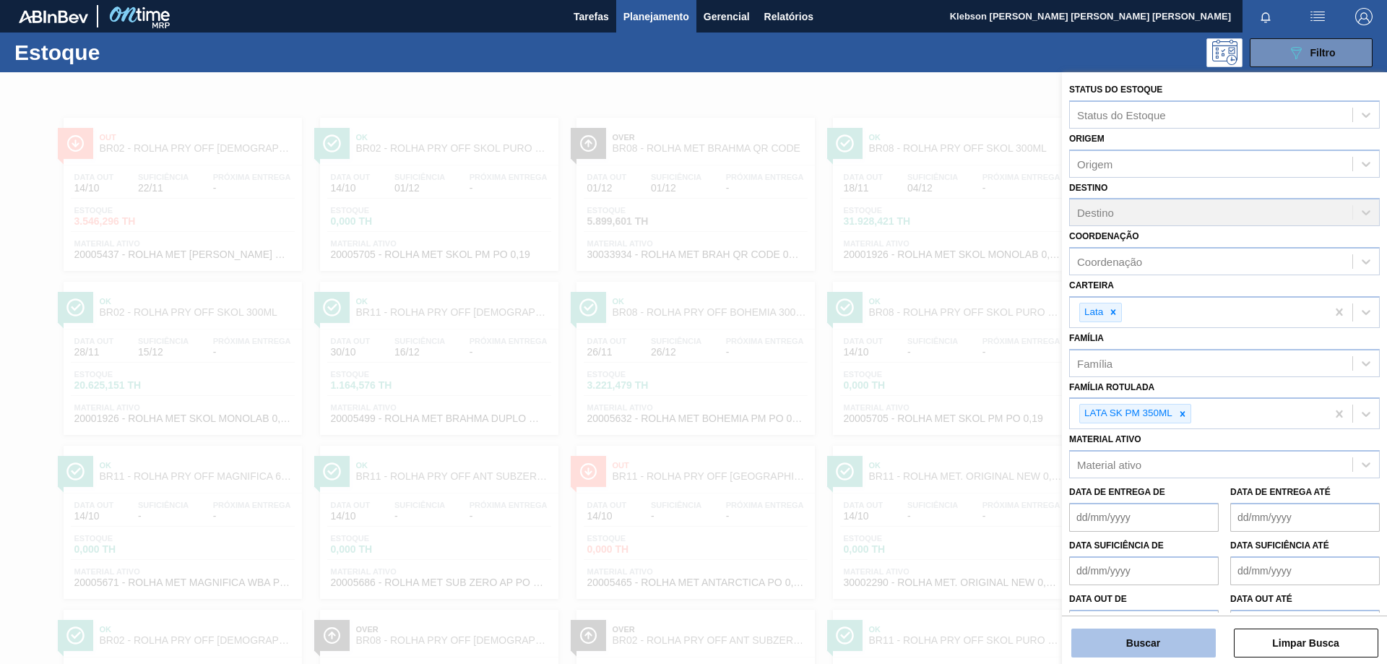
click at [1166, 639] on button "Buscar" at bounding box center [1144, 643] width 145 height 29
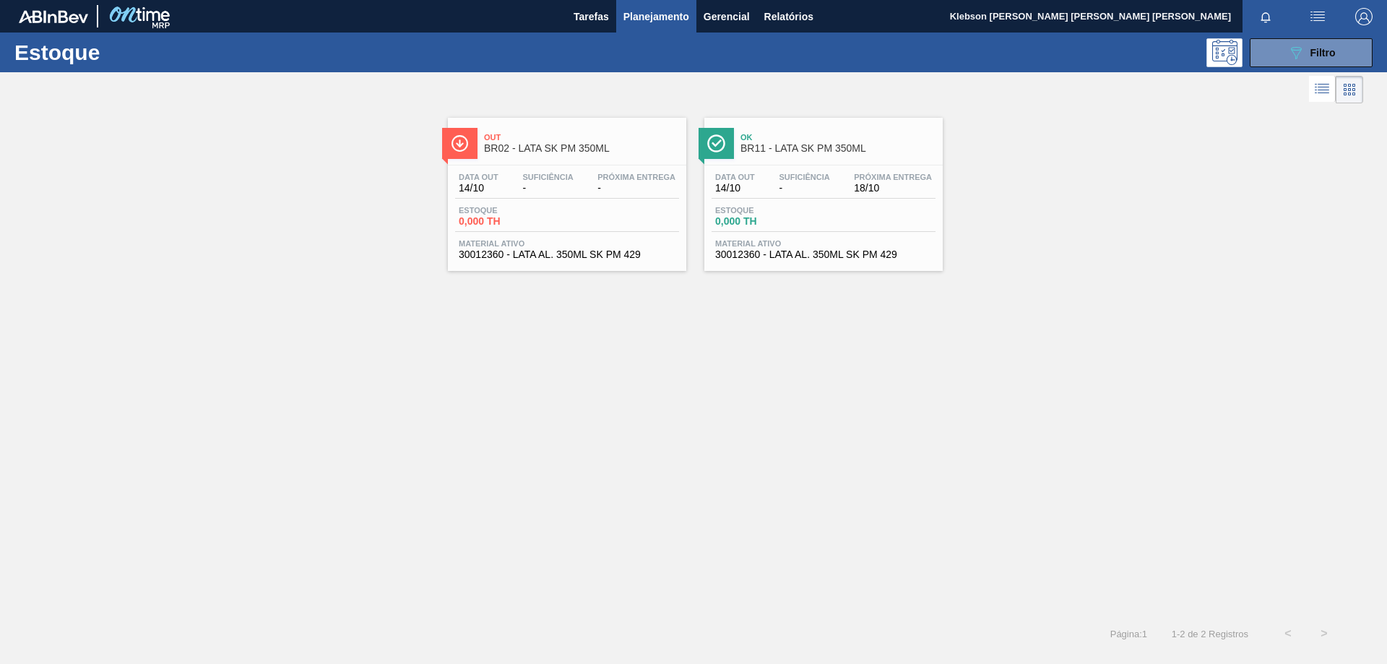
click at [816, 207] on span "Estoque" at bounding box center [765, 210] width 101 height 9
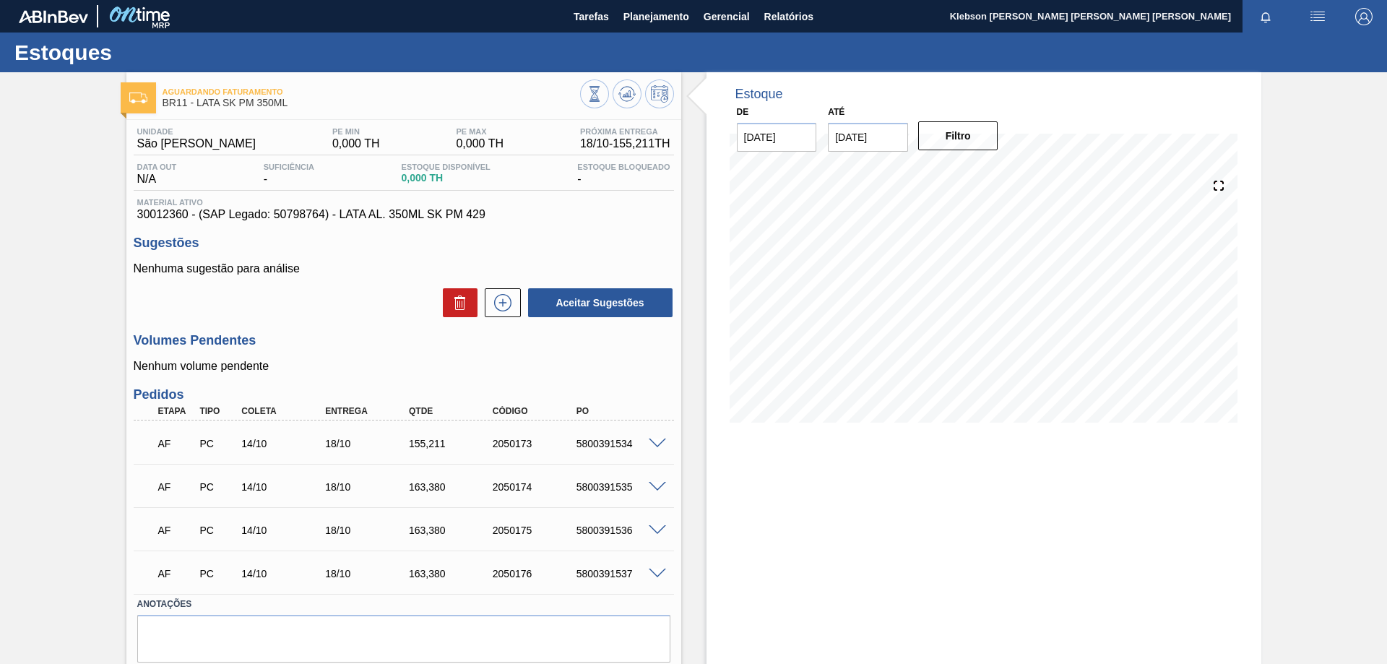
click at [1227, 472] on div "Estoque De 14/10/2025 Até 28/10/2025 Filtro 14/10 Projeção de Estoque 0 Nec.SAP…" at bounding box center [984, 392] width 555 height 640
